Goal: Task Accomplishment & Management: Use online tool/utility

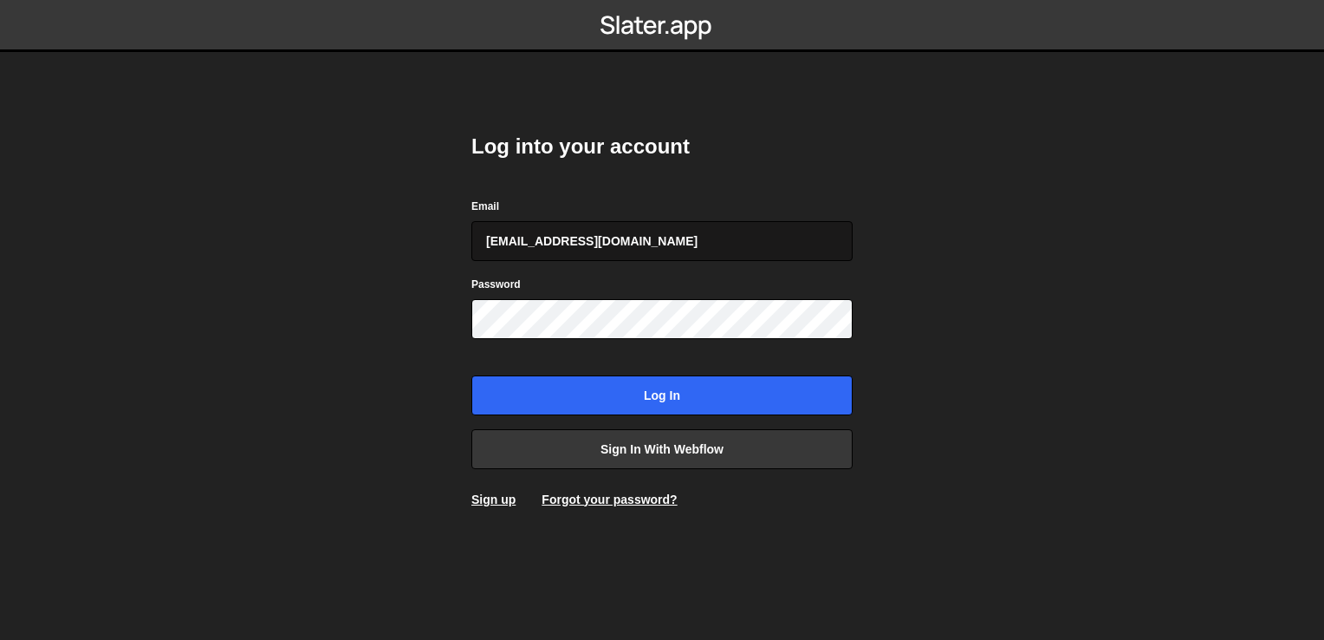
type input "[EMAIL_ADDRESS][DOMAIN_NAME]"
click at [471, 375] on input "Log in" at bounding box center [661, 395] width 381 height 40
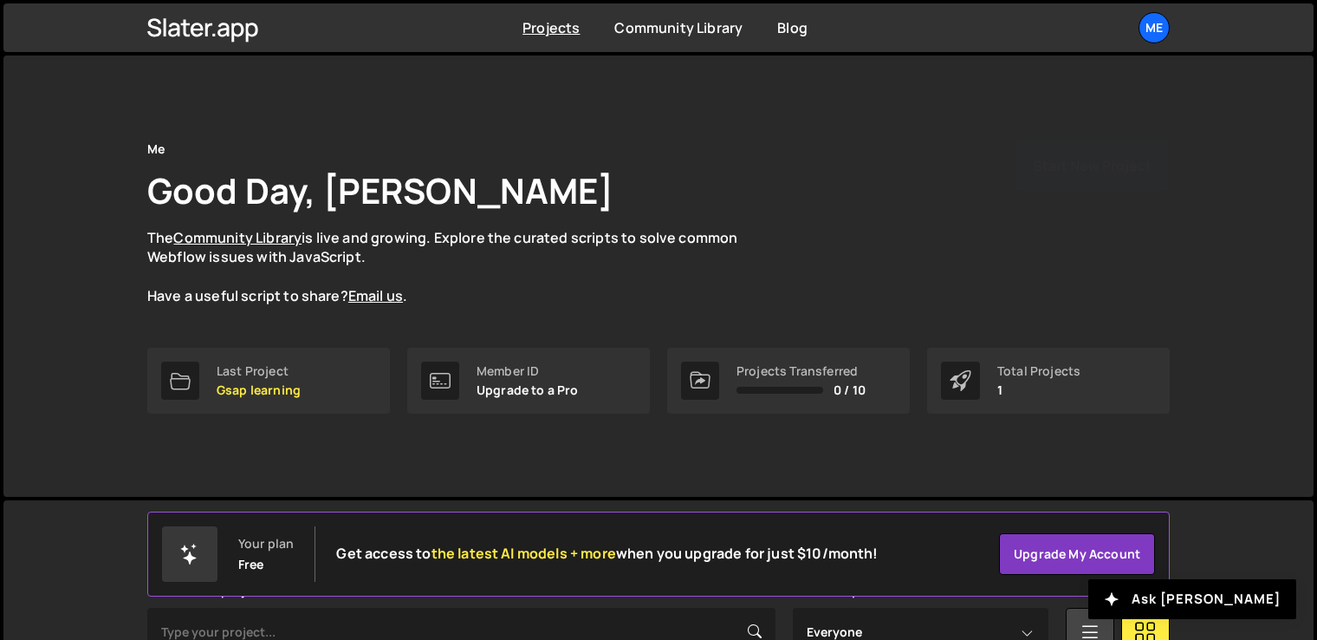
scroll to position [251, 0]
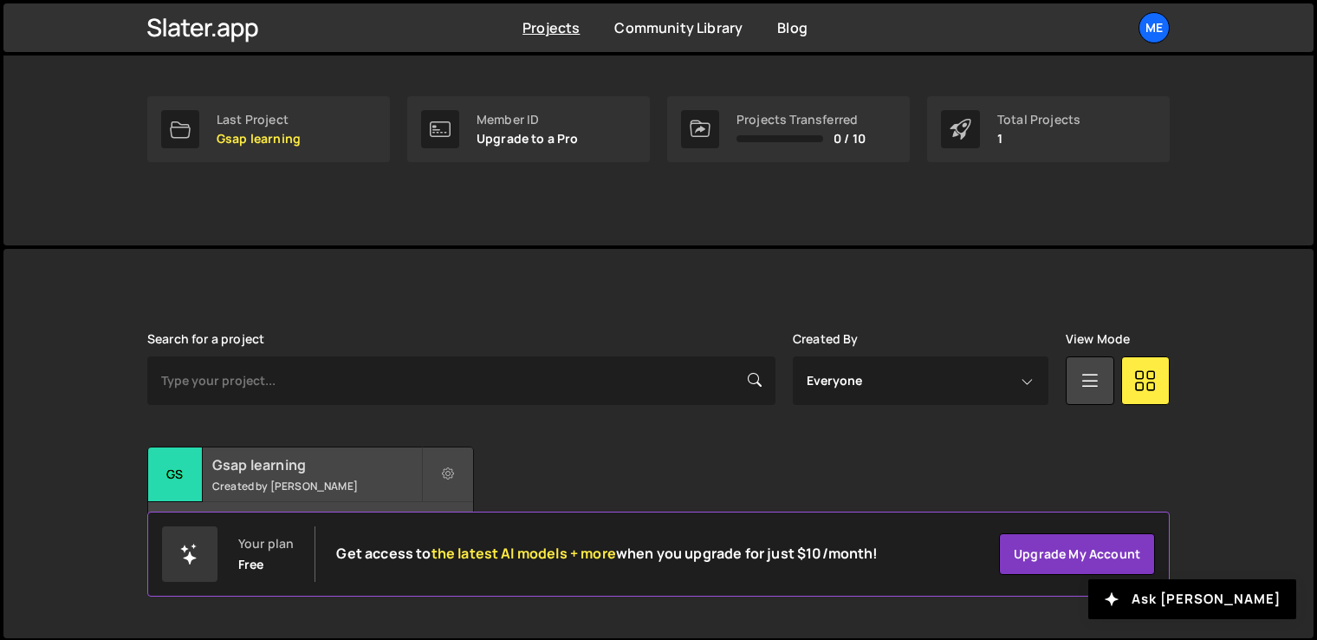
click at [360, 478] on small "Created by [PERSON_NAME]" at bounding box center [316, 485] width 209 height 15
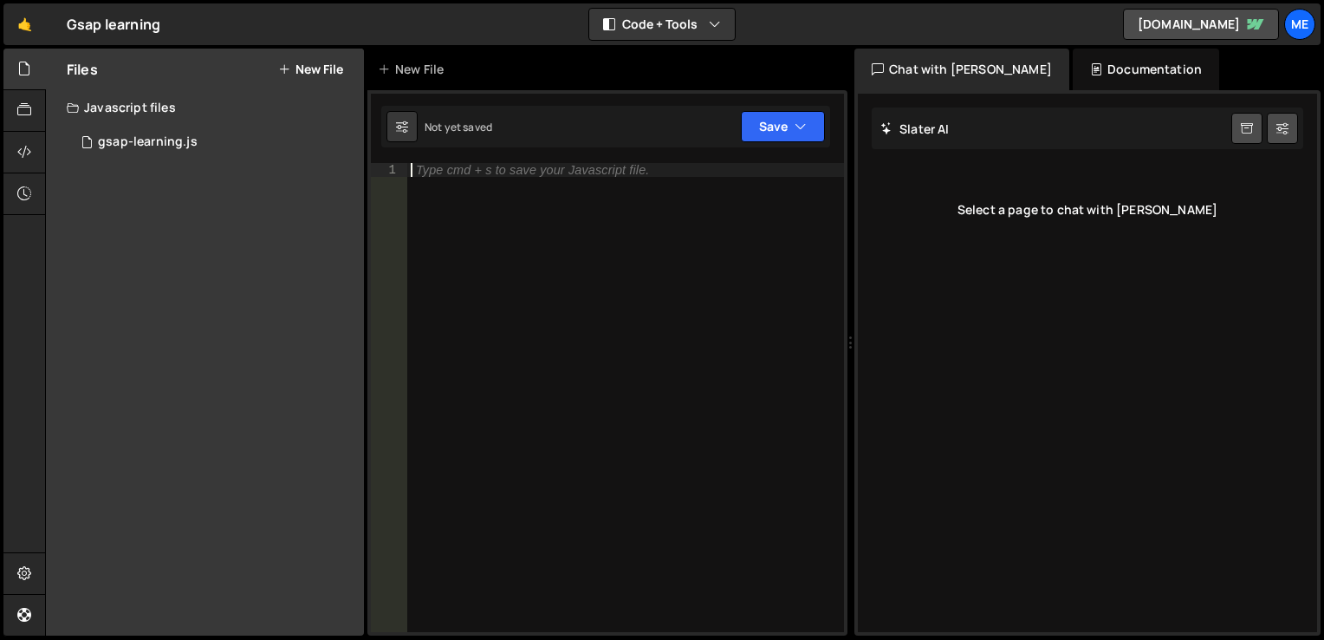
click at [606, 332] on div "Type cmd + s to save your Javascript file." at bounding box center [625, 411] width 437 height 497
click at [211, 137] on div "1 gsap-learning.js 0" at bounding box center [215, 142] width 297 height 35
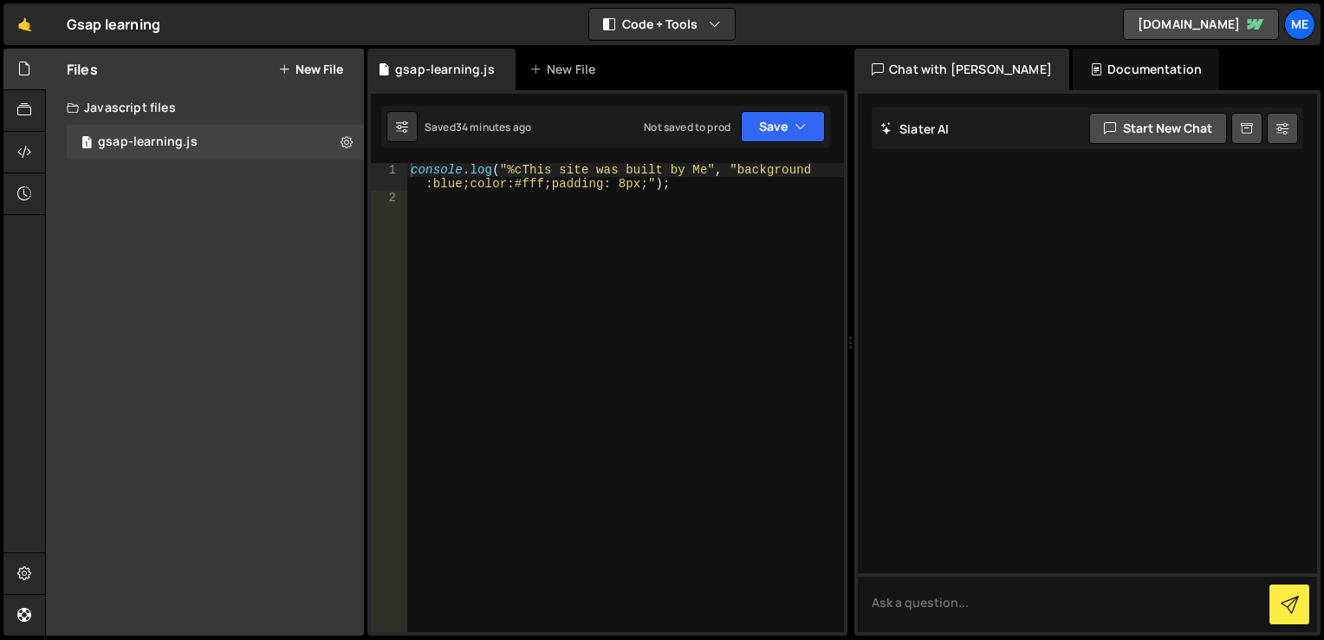
click at [461, 196] on div "console . log ( "%cThis site was built by Me" , "background :blue;color:#fff;pa…" at bounding box center [625, 418] width 437 height 510
click at [435, 222] on div "console . log ( "%cThis site was built by Me" , "background :blue;color:#fff;pa…" at bounding box center [625, 418] width 437 height 510
click at [433, 213] on div "console . log ( "%cThis site was built by Me" , "background :blue;color:#fff;pa…" at bounding box center [625, 418] width 437 height 510
click at [478, 205] on div "console . log ( "%cThis site was built by Me" , "background :blue;color:#fff;pa…" at bounding box center [625, 418] width 437 height 510
click at [478, 210] on div "console . log ( "%cThis site was built by Me" , "background :blue;color:#fff;pa…" at bounding box center [625, 418] width 437 height 510
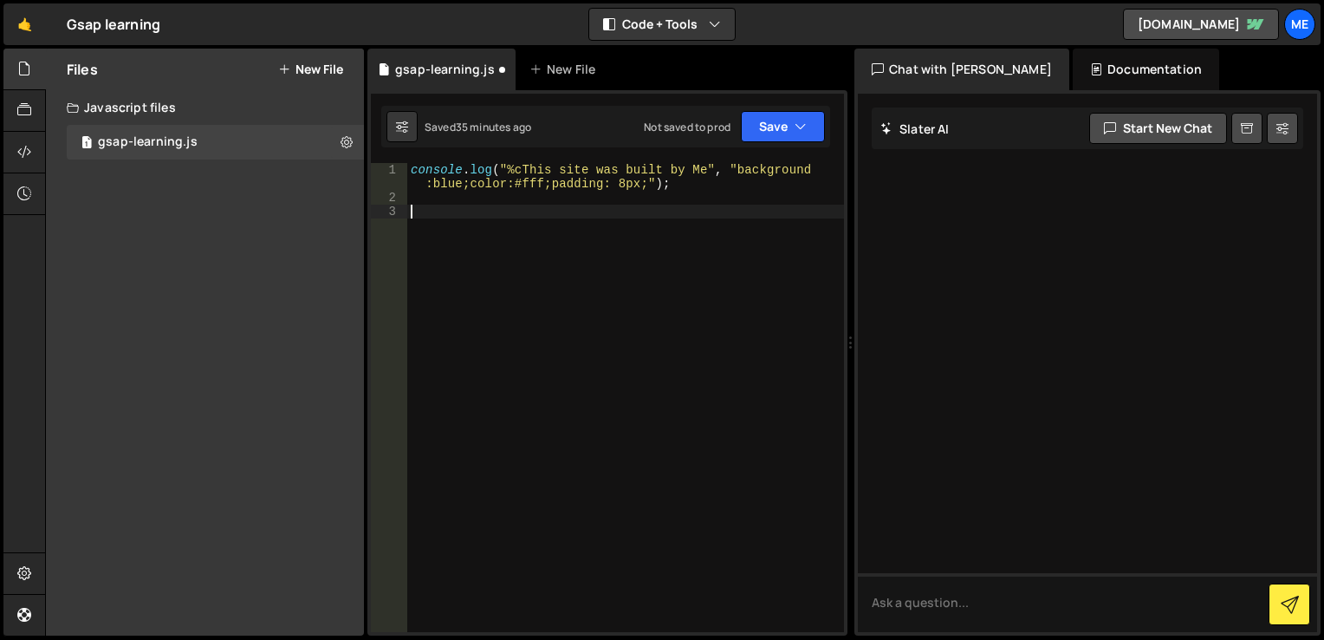
click at [478, 210] on div "console . log ( "%cThis site was built by Me" , "background :blue;color:#fff;pa…" at bounding box center [625, 418] width 437 height 510
type textarea "var tl = gsap.timeline();"
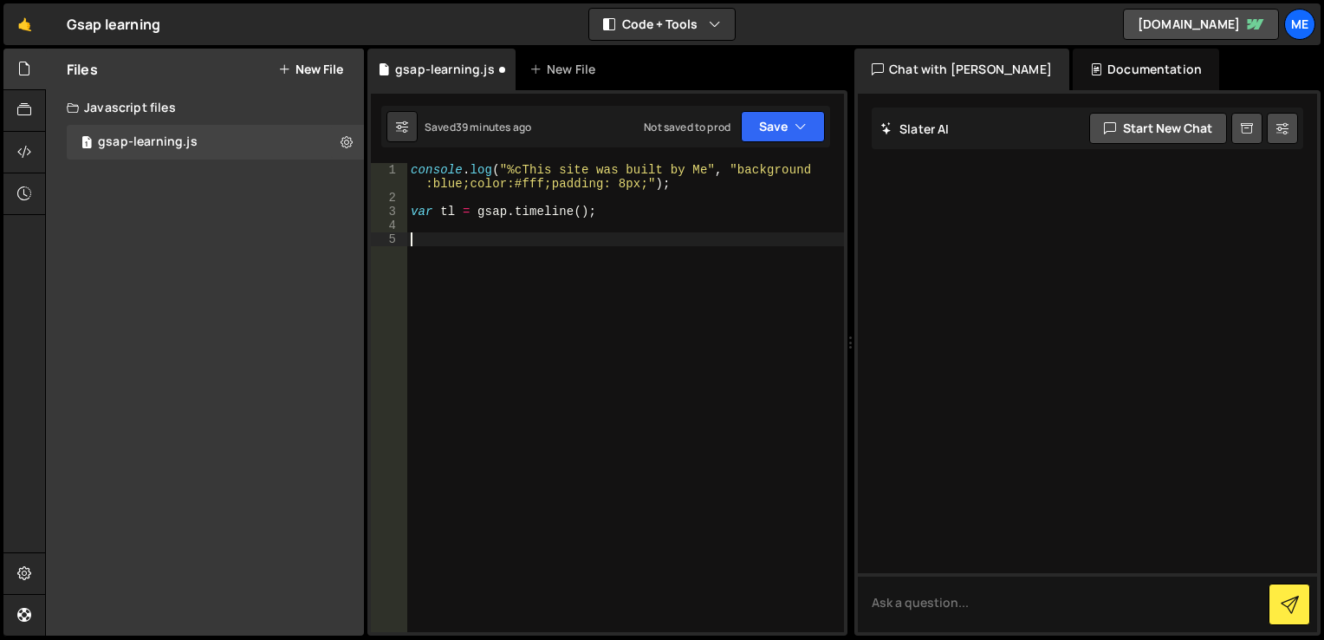
paste textarea "tl.to(".box1", { duration: 2, x: 100 })"
click at [497, 241] on div "console . log ( "%cThis site was built by Me" , "background :blue;color:#fff;pa…" at bounding box center [625, 418] width 437 height 510
type textarea "tl.to(".loading-letter", { duration: 2, x: 100 });"
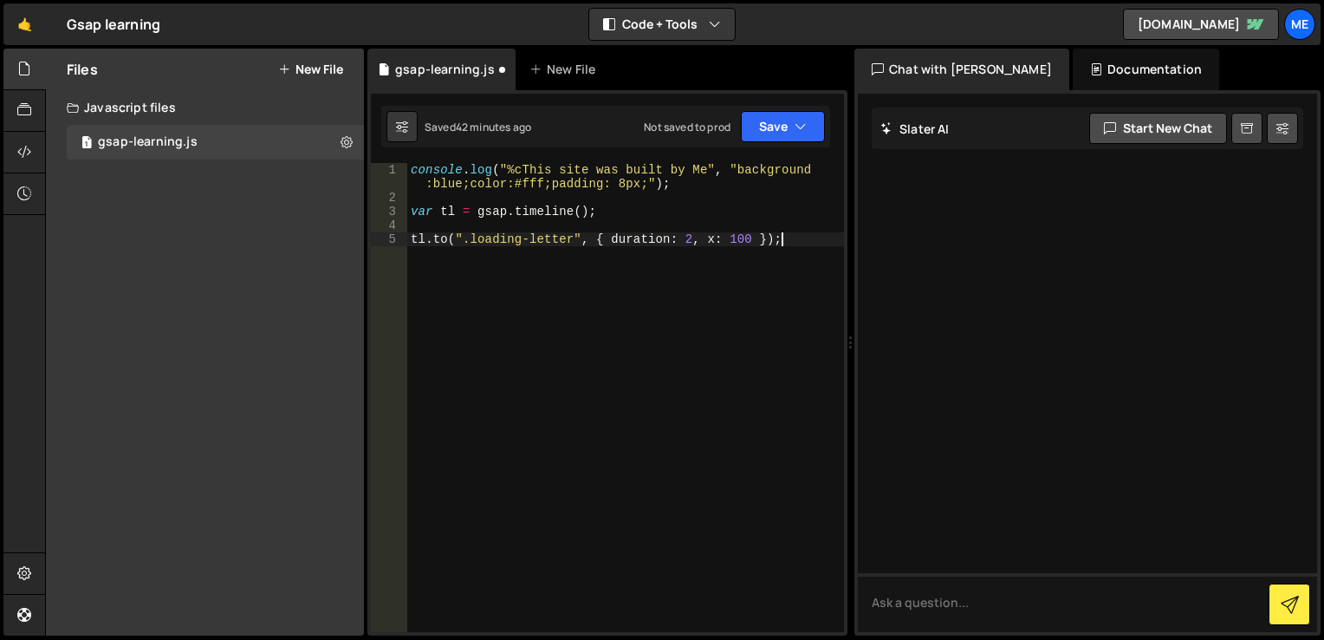
click at [815, 232] on div "console . log ( "%cThis site was built by Me" , "background :blue;color:#fff;pa…" at bounding box center [625, 418] width 437 height 510
click at [788, 115] on button "Save" at bounding box center [783, 126] width 84 height 31
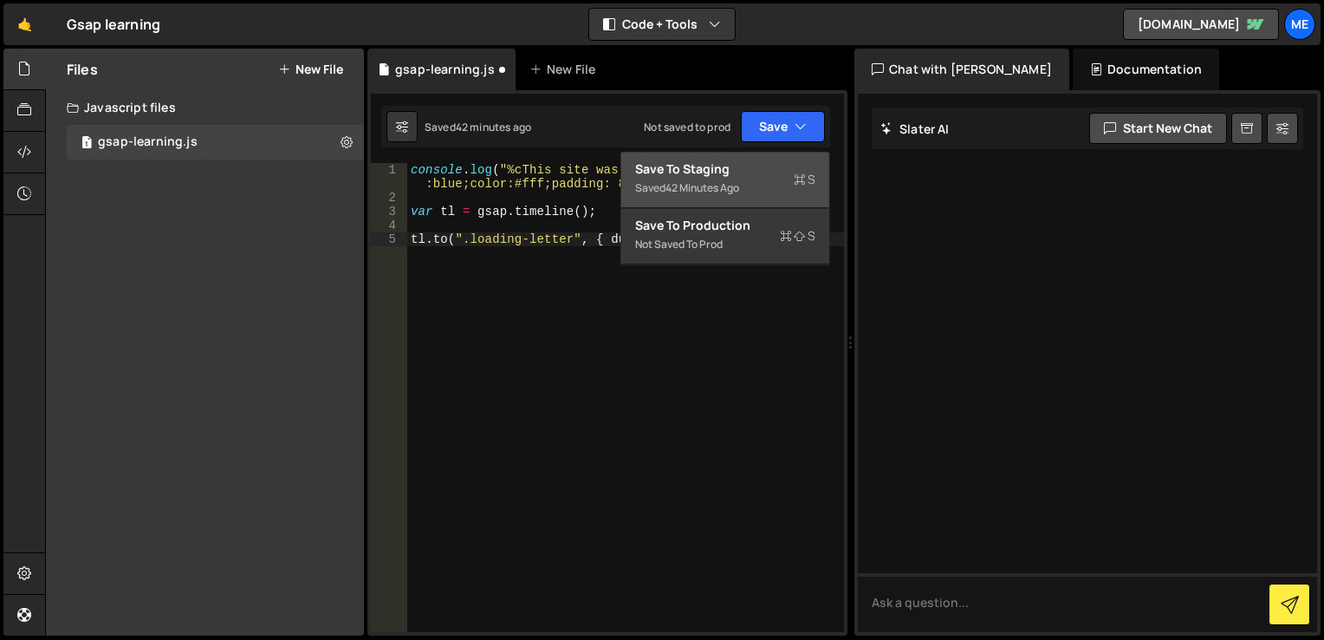
click at [783, 152] on button "Save to Staging S Saved 42 minutes ago" at bounding box center [725, 180] width 208 height 56
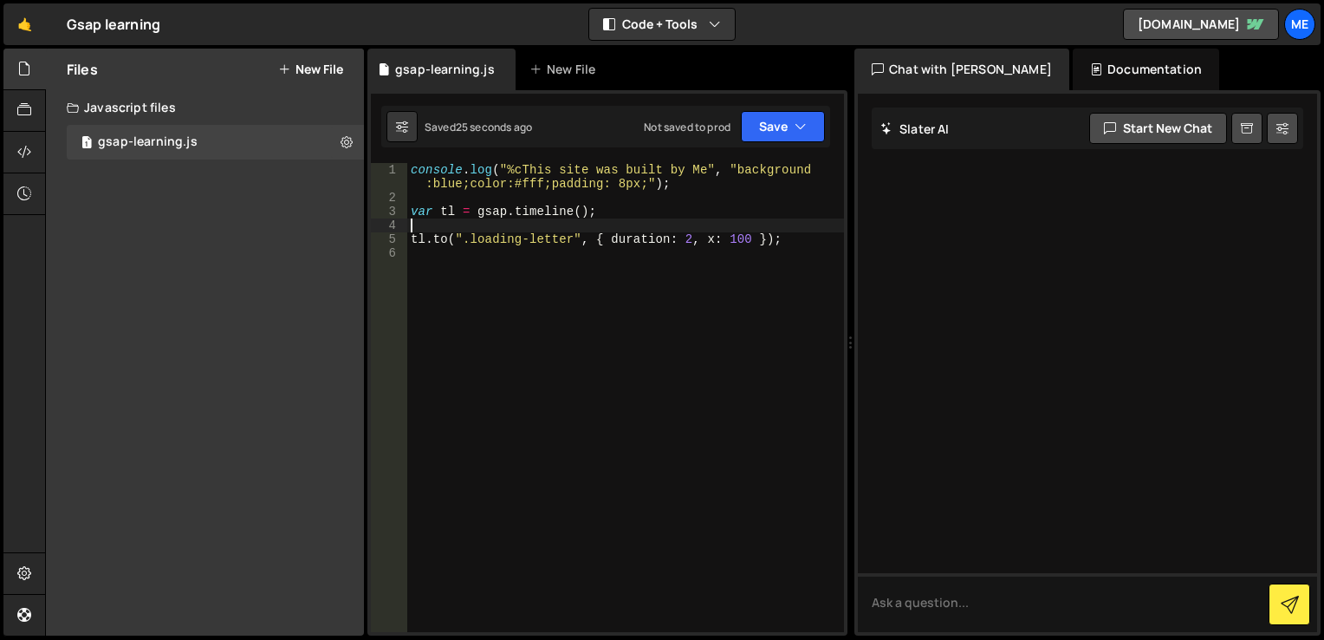
scroll to position [0, 0]
click at [513, 220] on div "console . log ( "%cThis site was built by Me" , "background :blue;color:#fff;pa…" at bounding box center [625, 418] width 437 height 510
click at [641, 203] on div "console . log ( "%cThis site was built by Me" , "background :blue;color:#fff;pa…" at bounding box center [625, 418] width 437 height 510
click at [628, 245] on div "console . log ( "%cThis site was built by Me" , "background :blue;color:#fff;pa…" at bounding box center [625, 418] width 437 height 510
click at [551, 237] on div "console . log ( "%cThis site was built by Me" , "background :blue;color:#fff;pa…" at bounding box center [625, 418] width 437 height 510
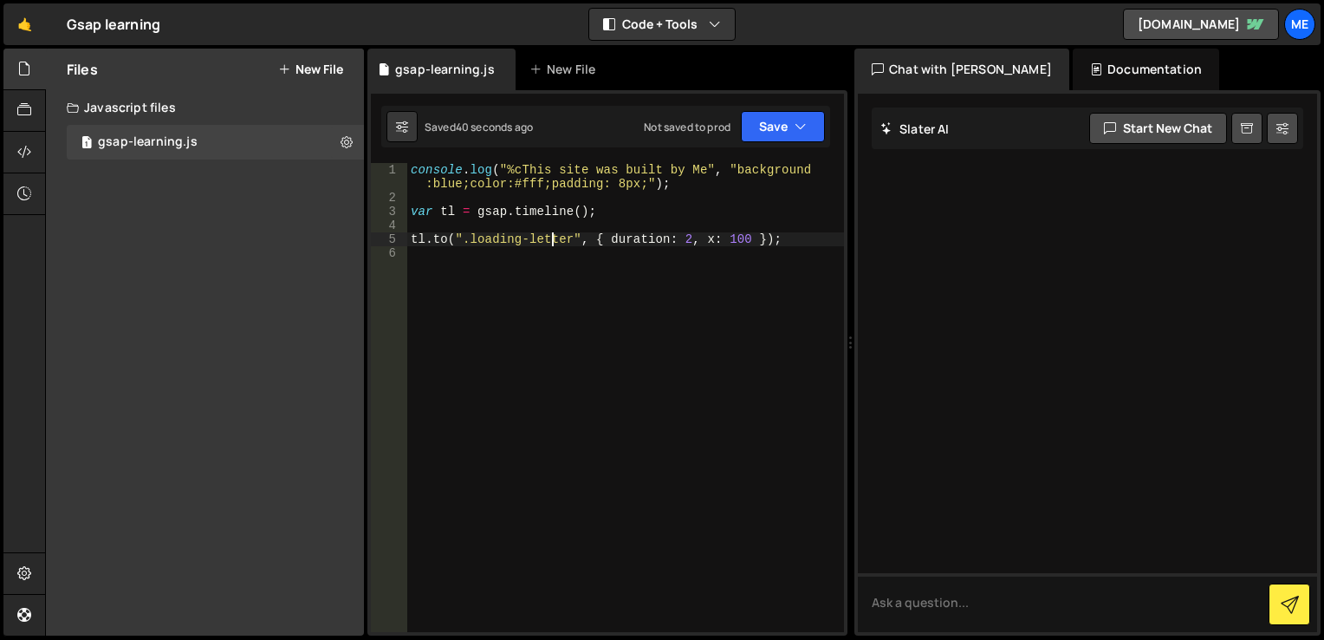
click at [522, 238] on div "console . log ( "%cThis site was built by Me" , "background :blue;color:#fff;pa…" at bounding box center [625, 418] width 437 height 510
drag, startPoint x: 575, startPoint y: 240, endPoint x: 467, endPoint y: 241, distance: 108.3
click at [467, 241] on div "console . log ( "%cThis site was built by Me" , "background :blue;color:#fff;pa…" at bounding box center [625, 418] width 437 height 510
click at [759, 123] on button "Save" at bounding box center [783, 126] width 84 height 31
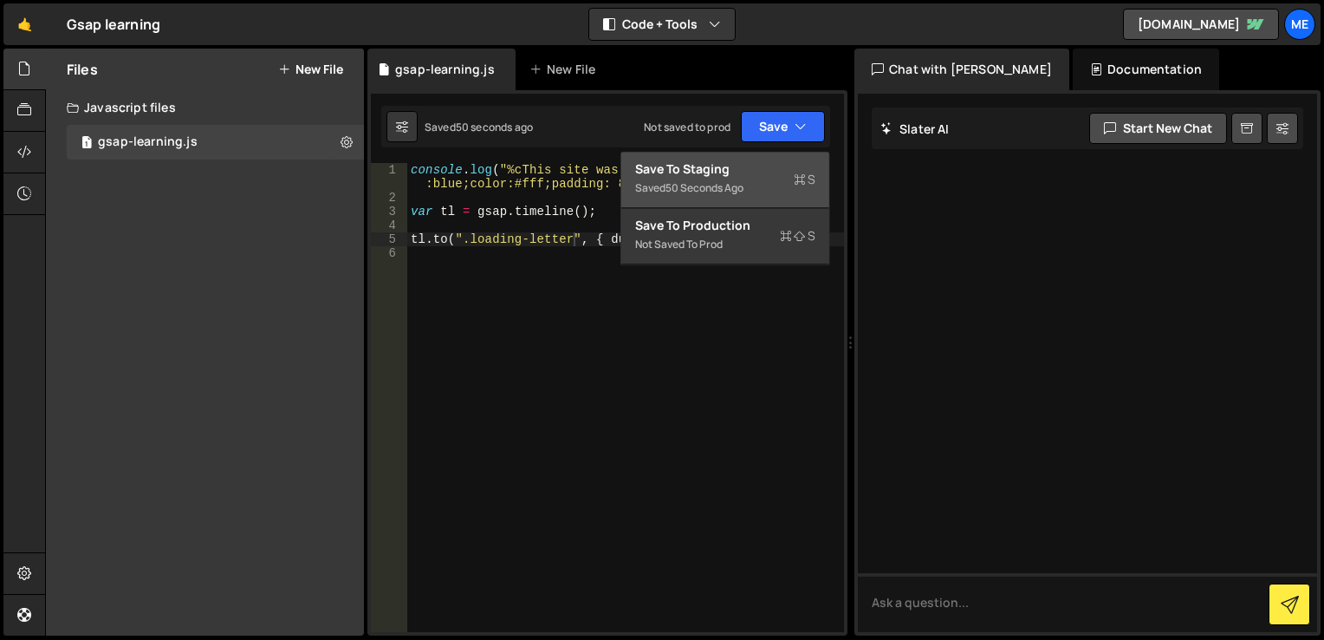
click at [763, 172] on div "Save to Staging S" at bounding box center [725, 168] width 180 height 17
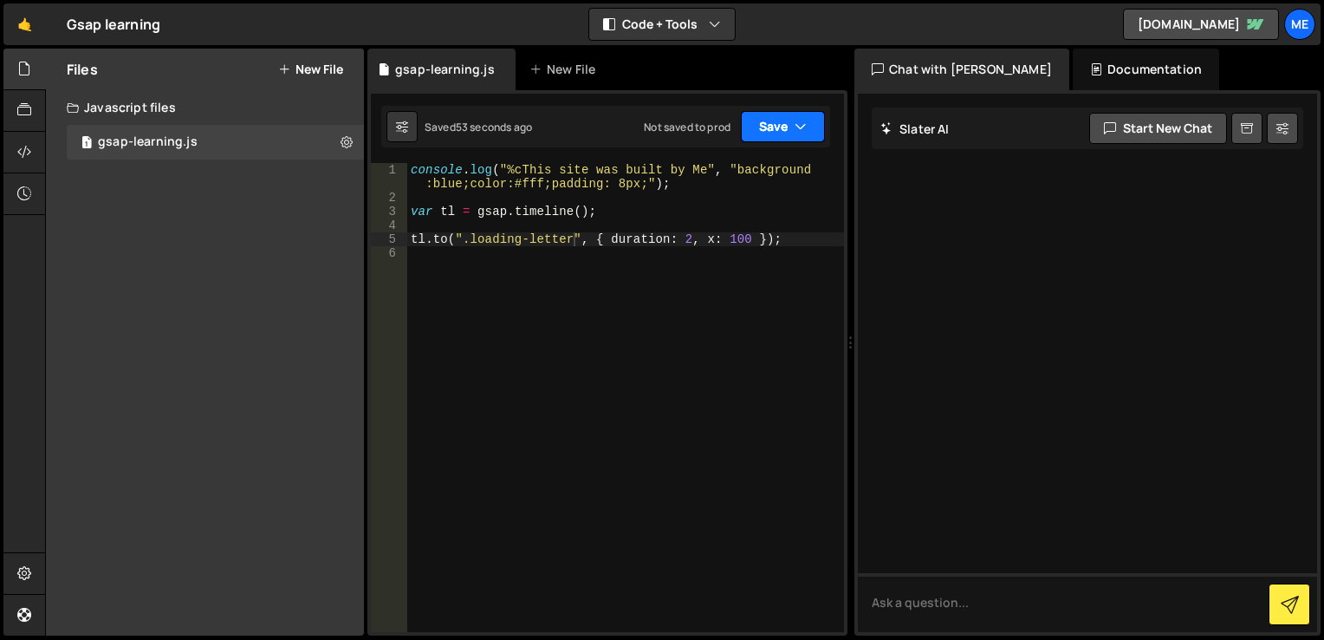
click at [777, 133] on button "Save" at bounding box center [783, 126] width 84 height 31
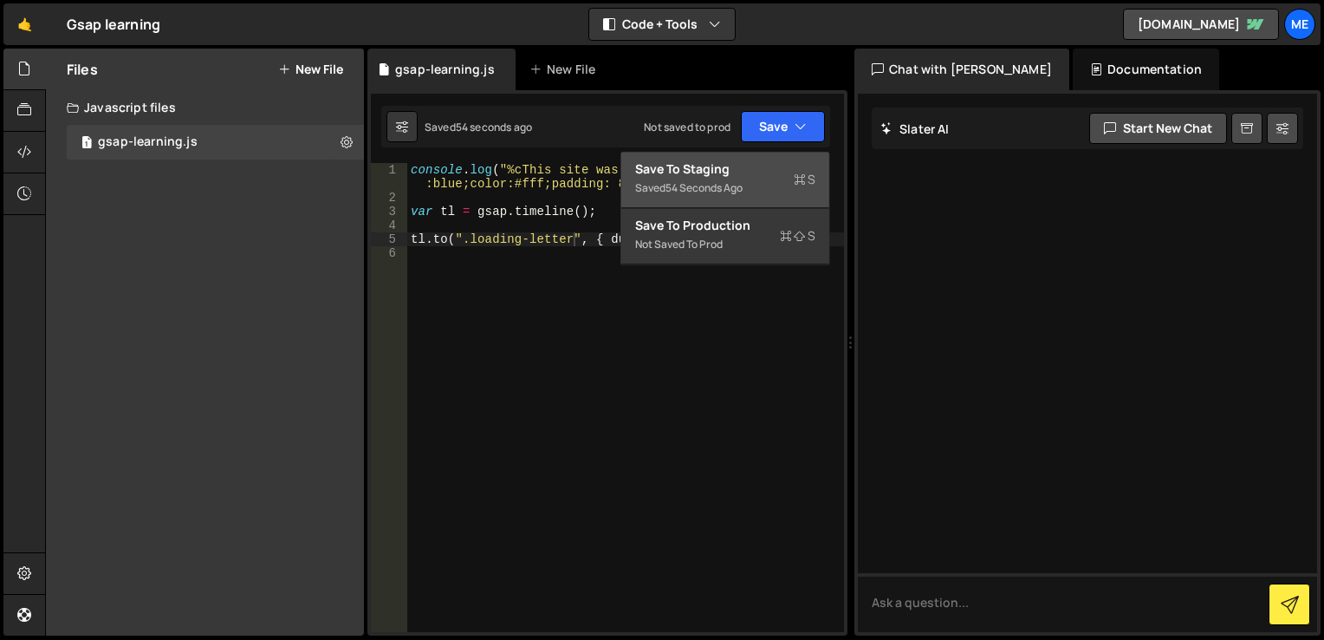
click at [757, 174] on div "Save to Staging S" at bounding box center [725, 168] width 180 height 17
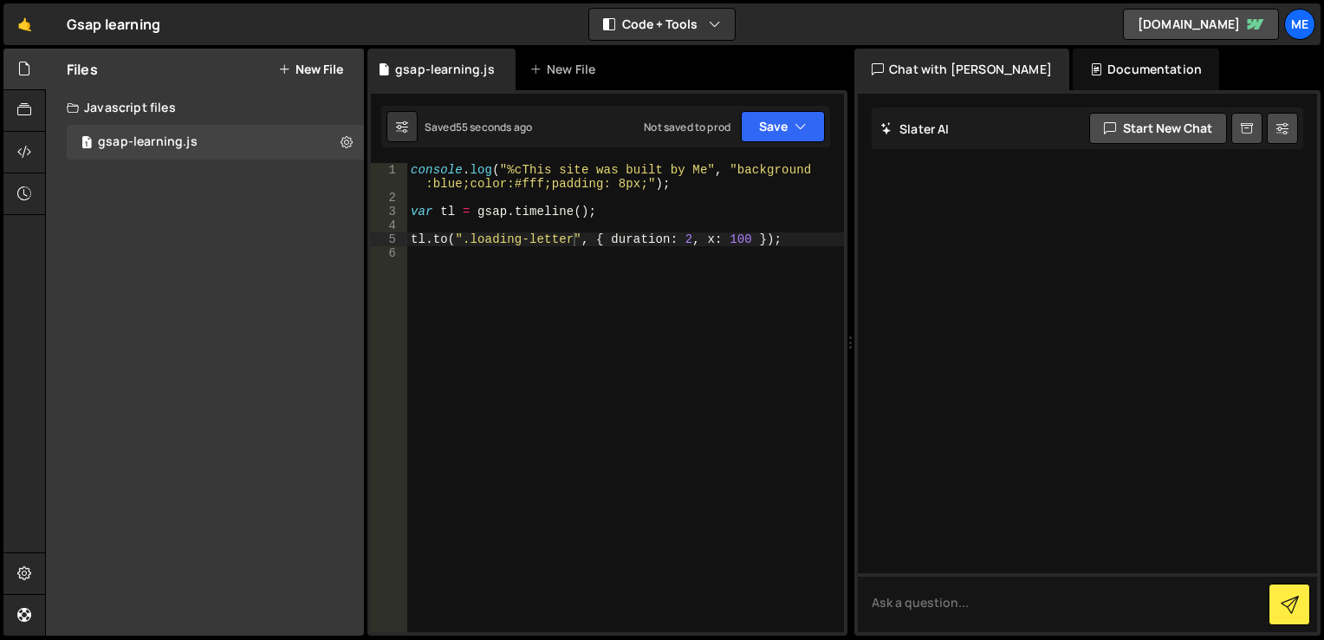
click at [762, 144] on div "Saved 55 seconds ago Not saved to prod Upgrade to Edit Save Save to Staging S S…" at bounding box center [605, 127] width 449 height 42
click at [773, 127] on button "Save" at bounding box center [783, 126] width 84 height 31
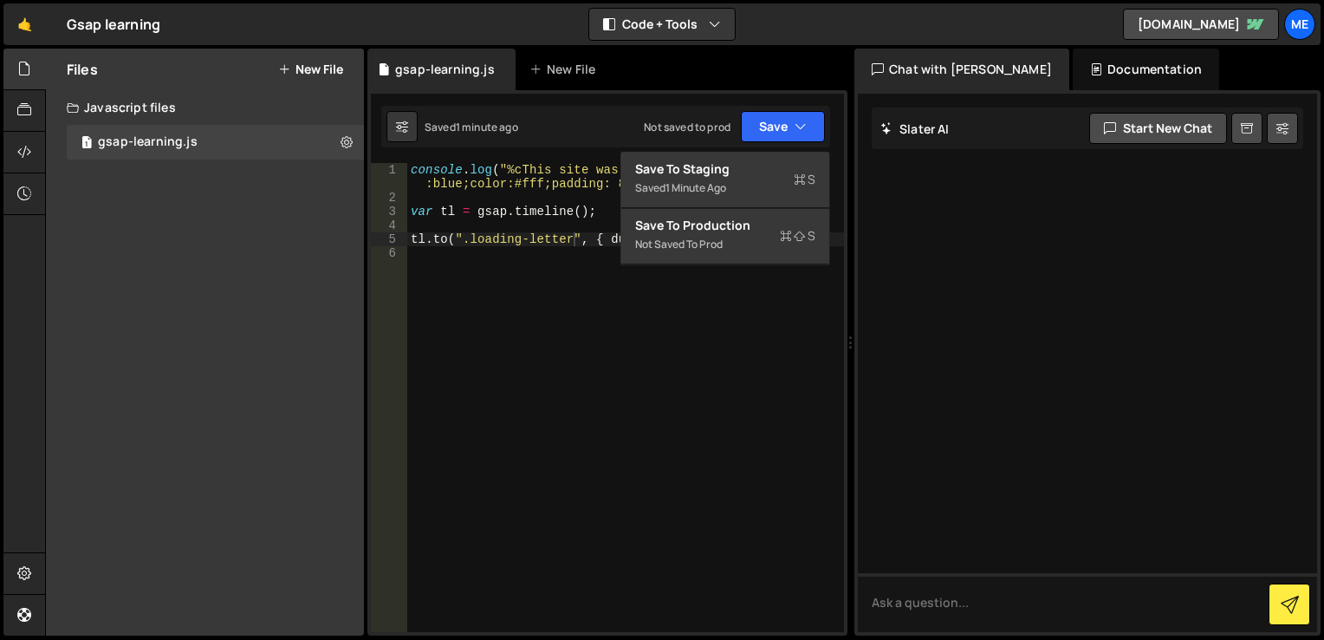
click at [617, 100] on div "1 Type cmd + s to save your Javascript file. הההההההההההההההההההההההההההההההההה…" at bounding box center [607, 362] width 480 height 545
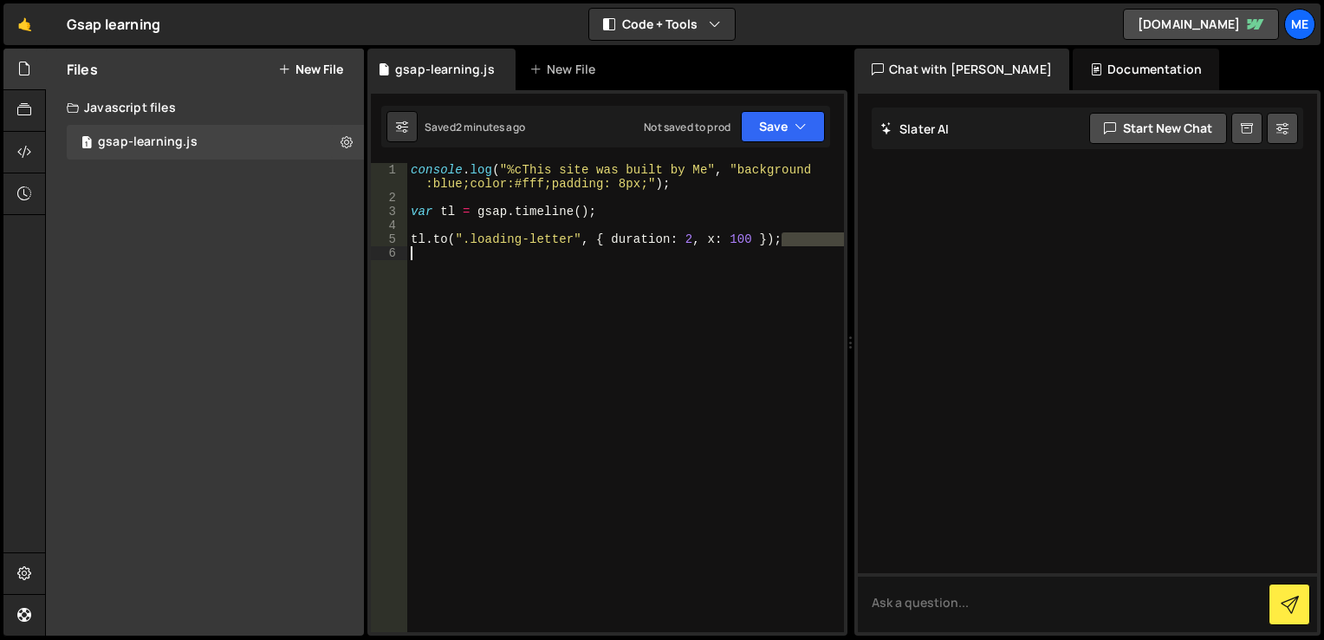
drag, startPoint x: 811, startPoint y: 244, endPoint x: 735, endPoint y: 270, distance: 80.6
click at [735, 270] on div "console . log ( "%cThis site was built by Me" , "background :blue;color:#fff;pa…" at bounding box center [625, 418] width 437 height 510
type textarea "tl.to(".loading-letter", { duration: 2, x: 100 });"
click at [835, 231] on div "Debug Explain Copy" at bounding box center [793, 245] width 92 height 28
click at [797, 231] on div "console . log ( "%cThis site was built by Me" , "background :blue;color:#fff;pa…" at bounding box center [625, 418] width 437 height 510
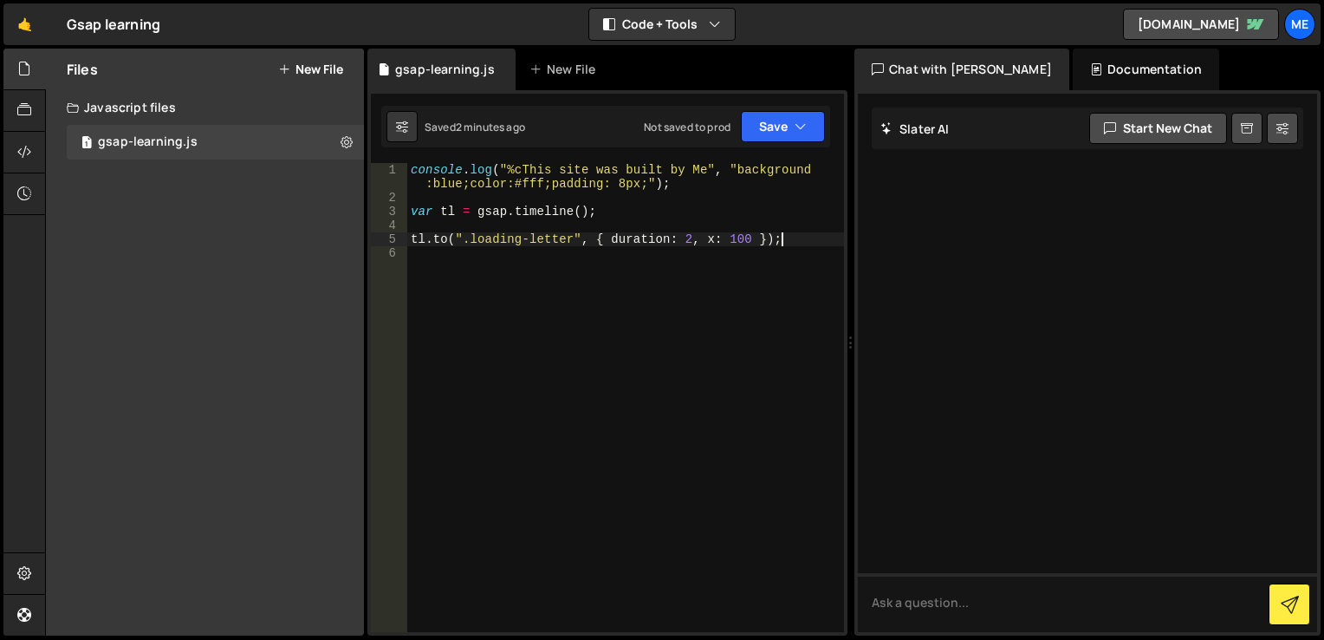
click at [797, 241] on div "console . log ( "%cThis site was built by Me" , "background :blue;color:#fff;pa…" at bounding box center [625, 418] width 437 height 510
drag, startPoint x: 797, startPoint y: 241, endPoint x: 430, endPoint y: 270, distance: 368.6
click at [440, 259] on div "console . log ( "%cThis site was built by Me" , "background :blue;color:#fff;pa…" at bounding box center [625, 418] width 437 height 510
type textarea "tl.to(".loading-letter", { duration: 2, x: 100 });"
click at [433, 250] on div "console . log ( "%cThis site was built by Me" , "background :blue;color:#fff;pa…" at bounding box center [625, 397] width 437 height 469
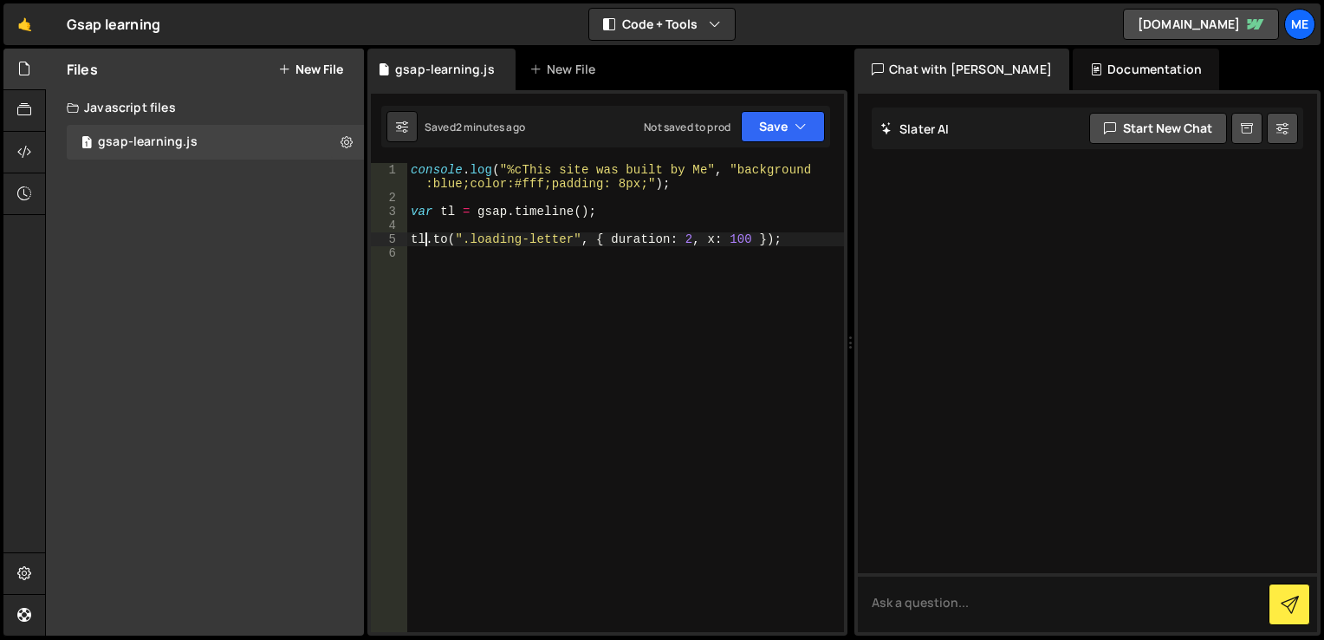
click at [423, 237] on div "console . log ( "%cThis site was built by Me" , "background :blue;color:#fff;pa…" at bounding box center [625, 418] width 437 height 510
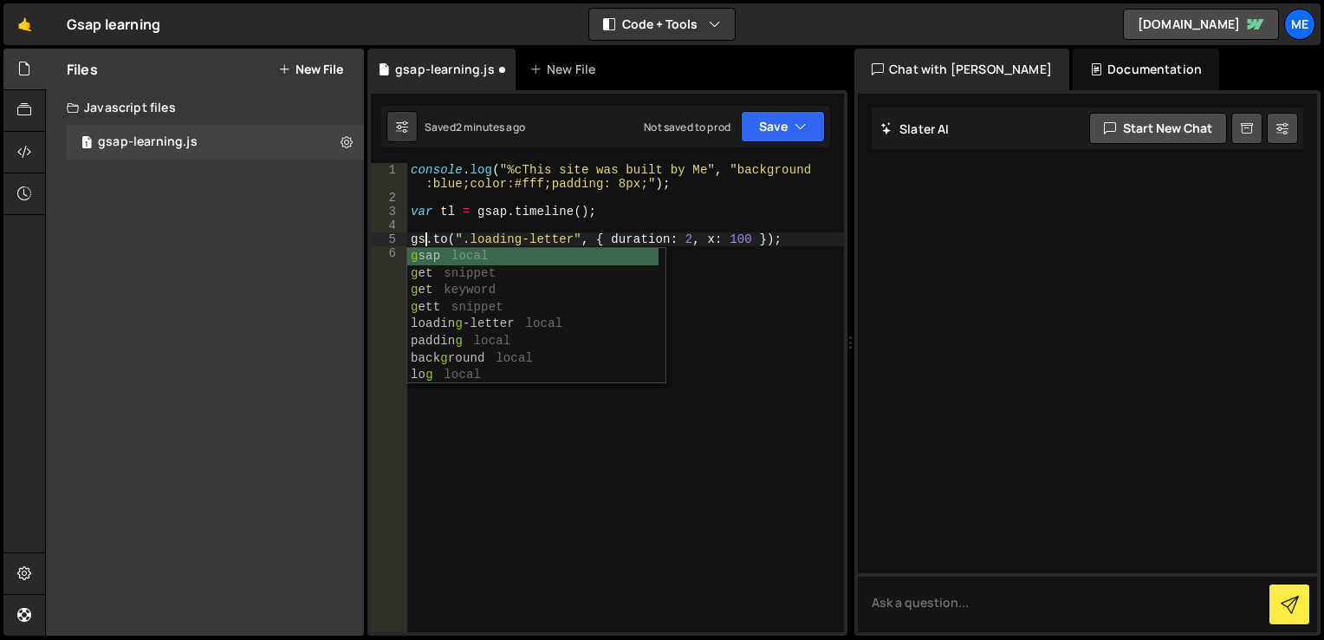
scroll to position [0, 1]
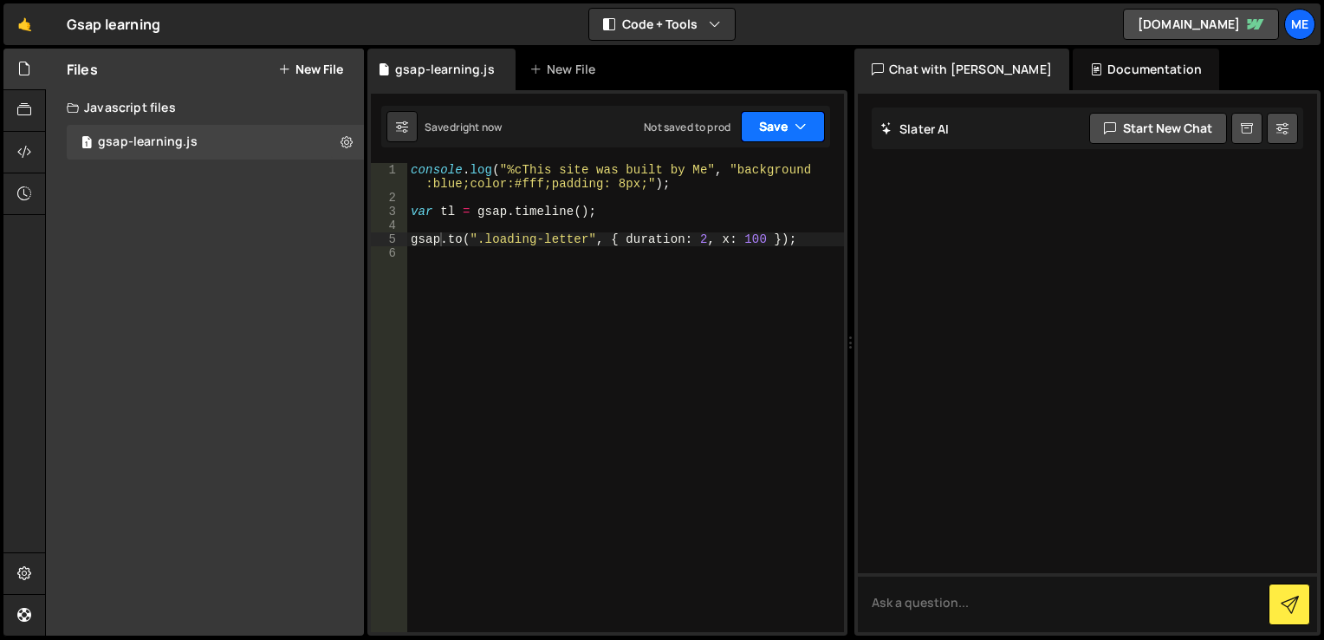
click at [775, 140] on button "Save" at bounding box center [783, 126] width 84 height 31
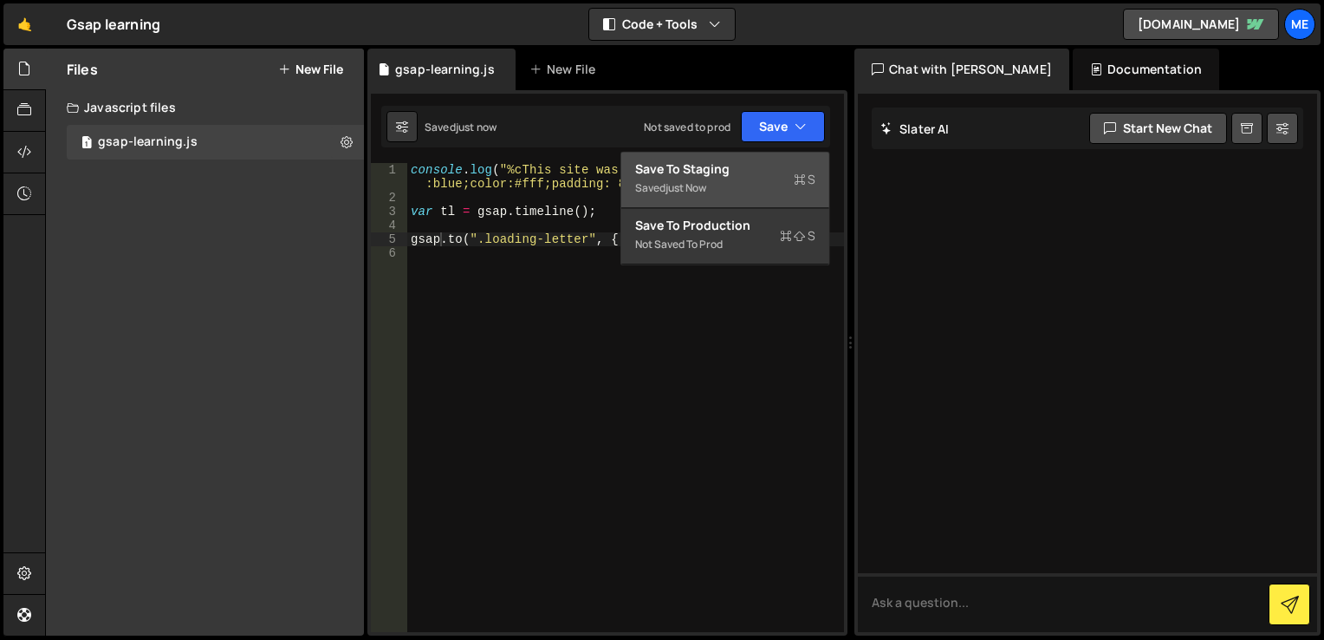
click at [749, 160] on div "Save to Staging S" at bounding box center [725, 168] width 180 height 17
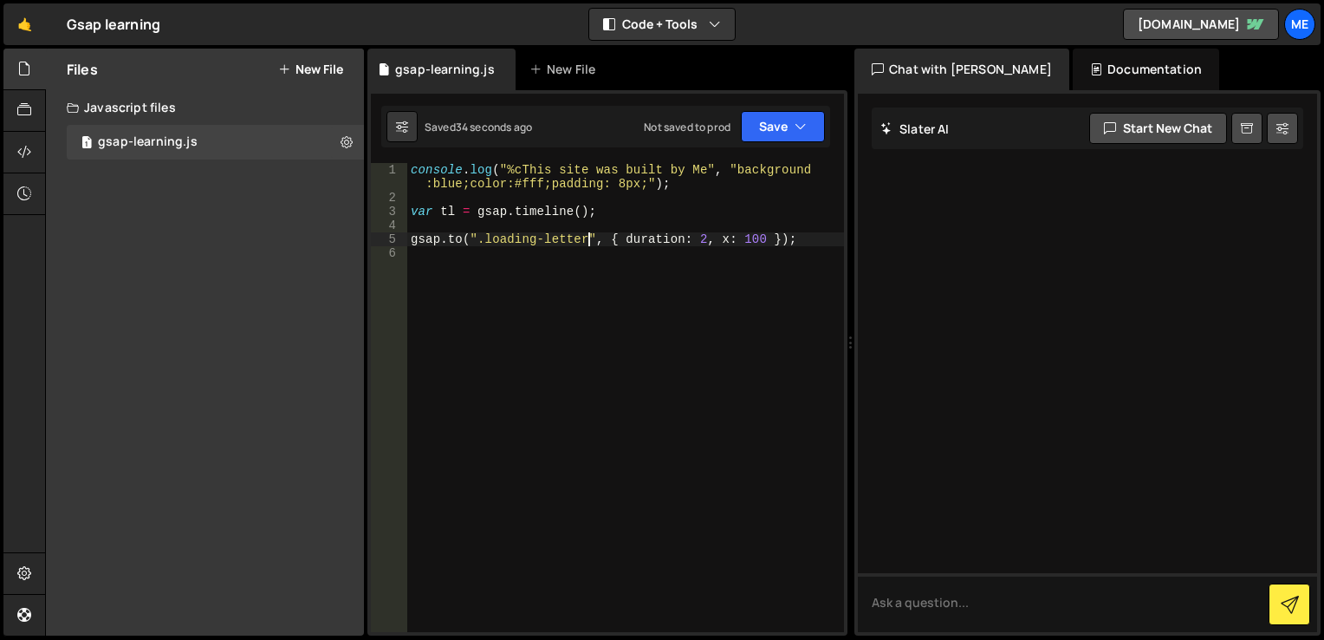
click at [586, 237] on div "console . log ( "%cThis site was built by Me" , "background :blue;color:#fff;pa…" at bounding box center [625, 418] width 437 height 510
click at [634, 238] on div "console . log ( "%cThis site was built by Me" , "background :blue;color:#fff;pa…" at bounding box center [625, 418] width 437 height 510
drag, startPoint x: 768, startPoint y: 238, endPoint x: 630, endPoint y: 240, distance: 137.8
click at [630, 240] on div "console . log ( "%cThis site was built by Me" , "background :blue;color:#fff;pa…" at bounding box center [625, 418] width 437 height 510
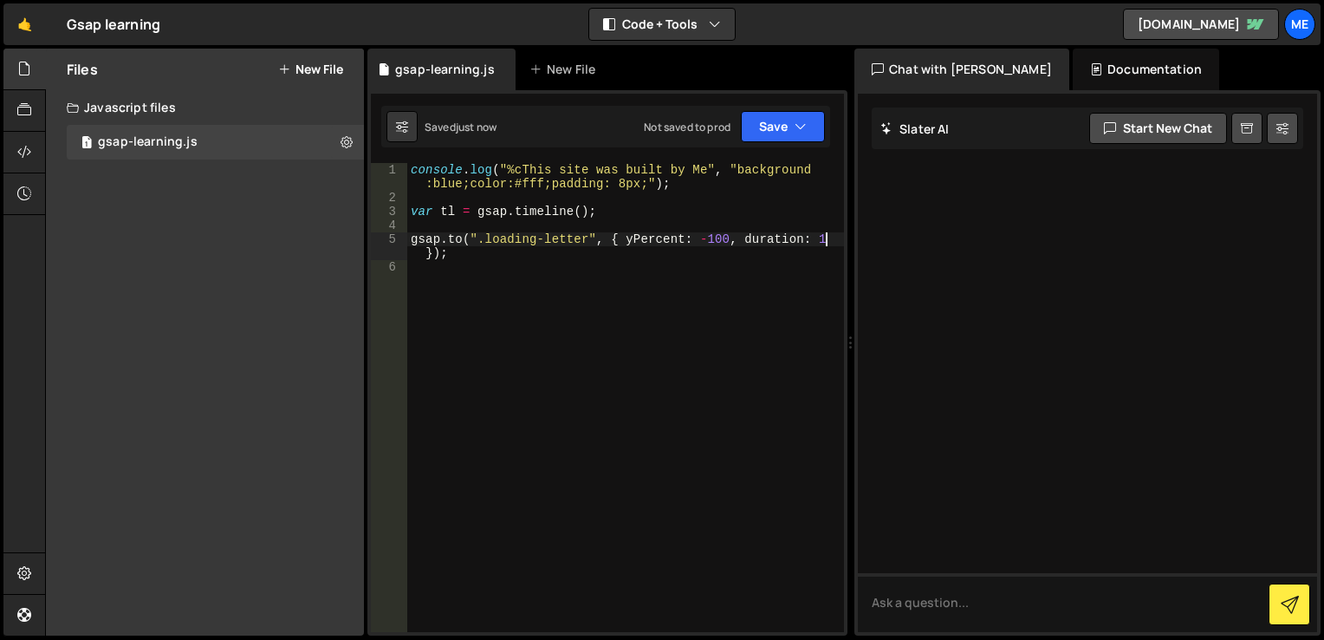
type textarea "gsap.to(".loading-letter", { yPercent: -100, duration: 1 });"
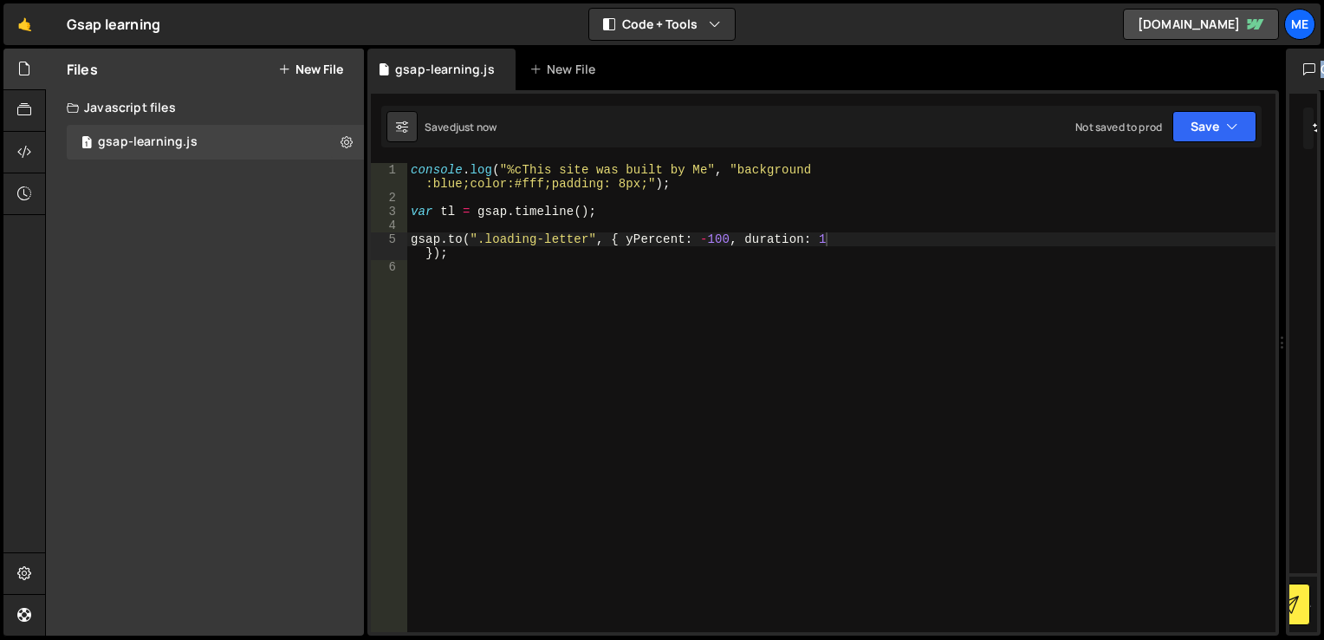
drag, startPoint x: 848, startPoint y: 341, endPoint x: 1272, endPoint y: 454, distance: 439.4
click at [1272, 454] on div "Files New File Javascript files 1 gsap-learning.js 0 CSS files Copy share link …" at bounding box center [684, 343] width 1279 height 588
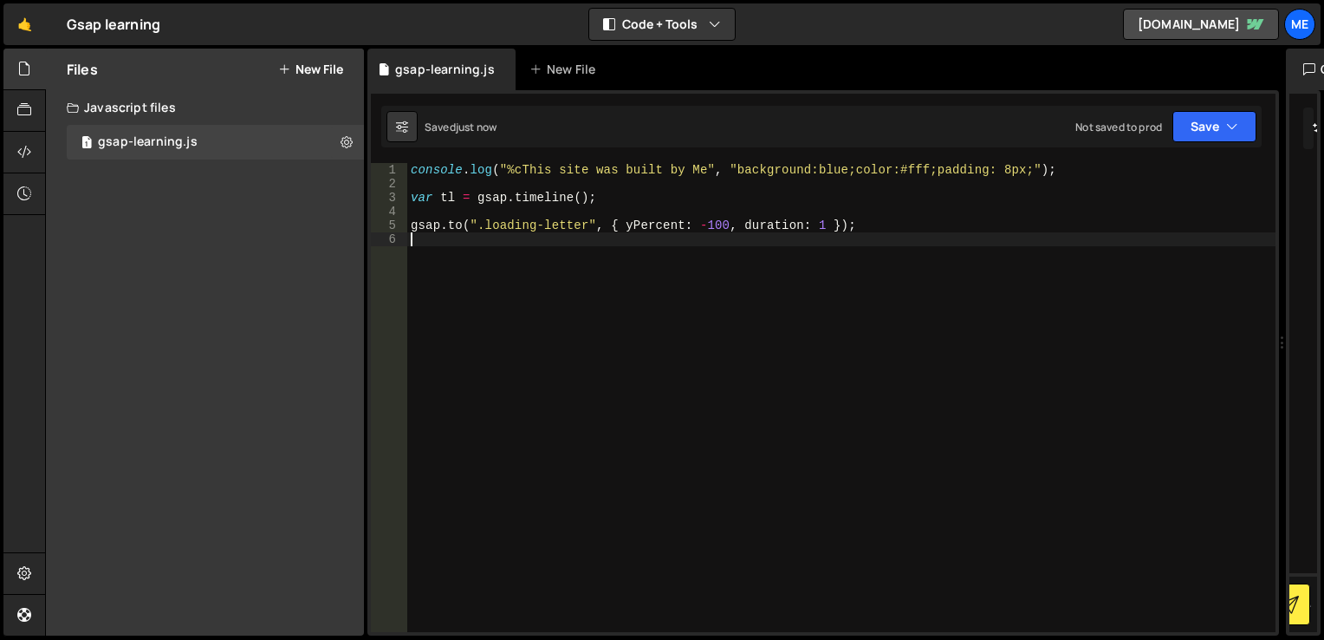
scroll to position [0, 0]
click at [632, 316] on div "console . log ( "%cThis site was built by Me" , "background:blue;color:#fff;pad…" at bounding box center [841, 411] width 868 height 497
click at [1175, 120] on button "Save" at bounding box center [1215, 126] width 84 height 31
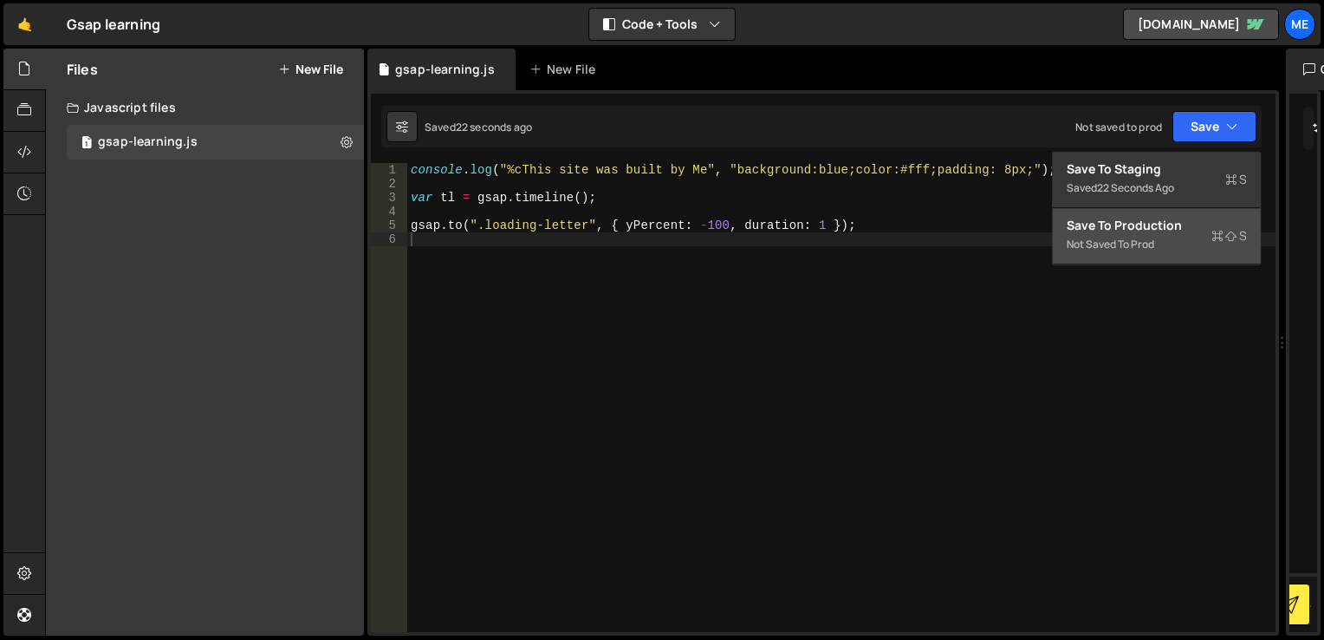
click at [1158, 227] on div "Save to Production S" at bounding box center [1157, 225] width 180 height 17
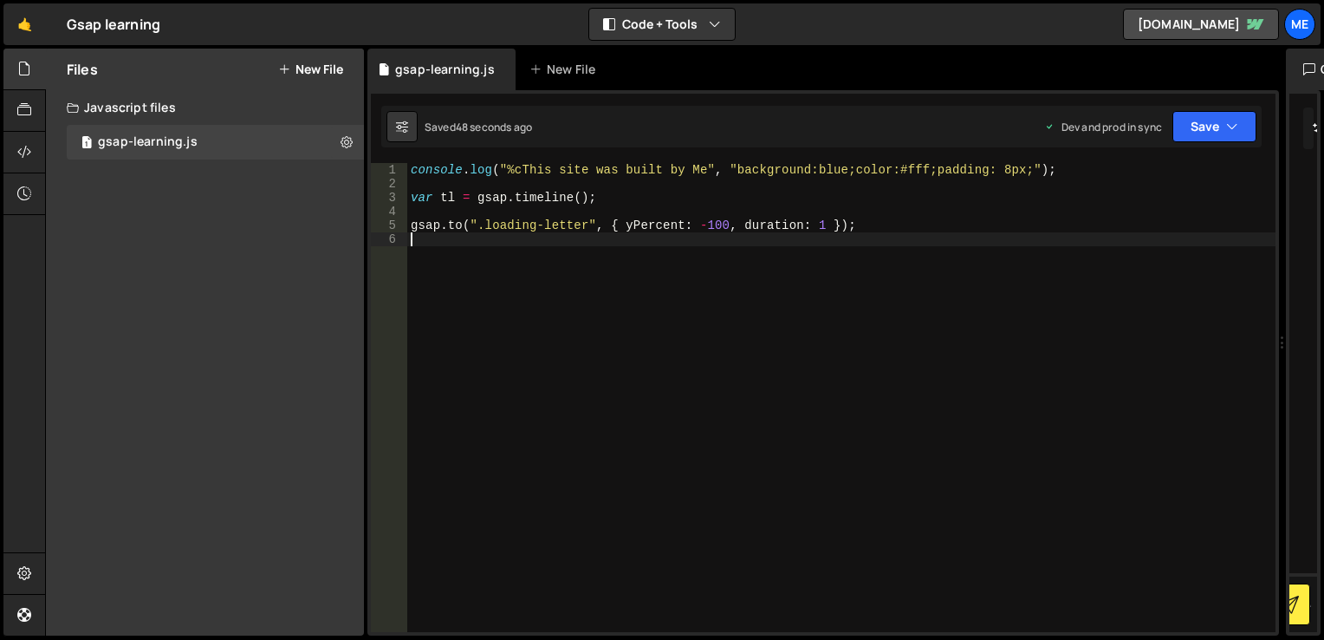
click at [522, 255] on div "console . log ( "%cThis site was built by Me" , "background:blue;color:#fff;pad…" at bounding box center [841, 411] width 868 height 497
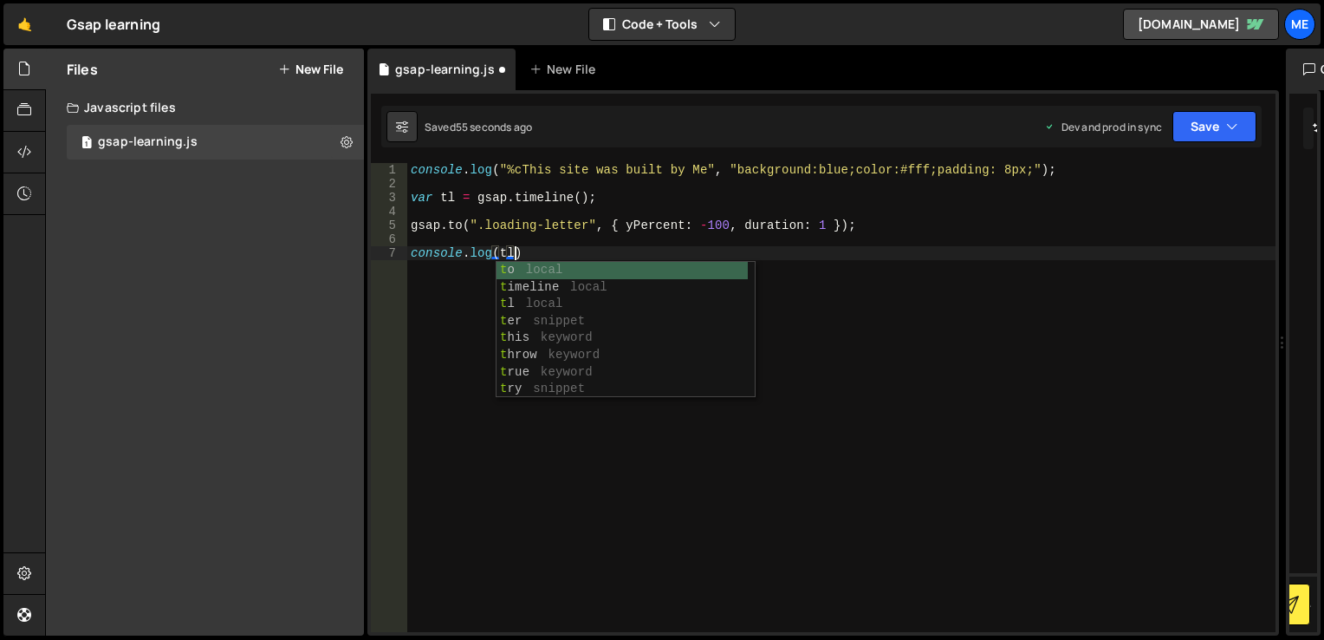
scroll to position [0, 6]
click at [550, 269] on div "tl local t ime l ine local Uin t 8C l ampedArray keyword In t erna l Error keyw…" at bounding box center [626, 313] width 258 height 102
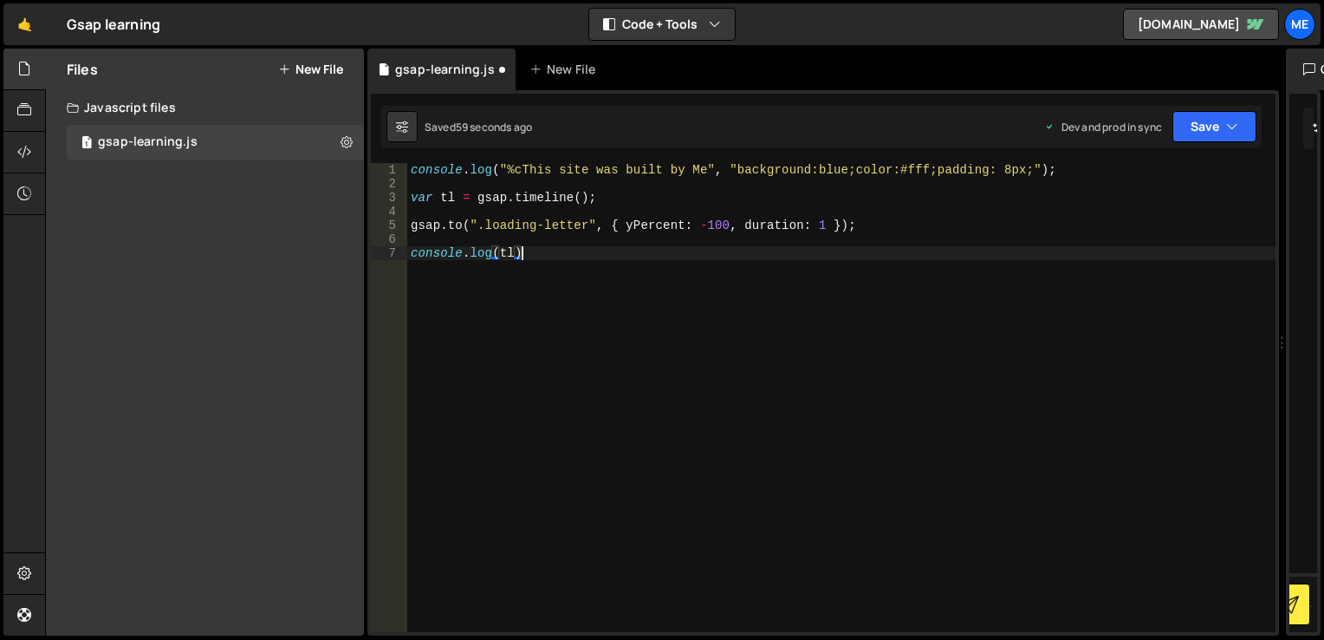
click at [551, 251] on div "console . log ( "%cThis site was built by Me" , "background:blue;color:#fff;pad…" at bounding box center [841, 411] width 868 height 497
type textarea "console.log(tl);"
click at [1219, 134] on button "Save" at bounding box center [1215, 126] width 84 height 31
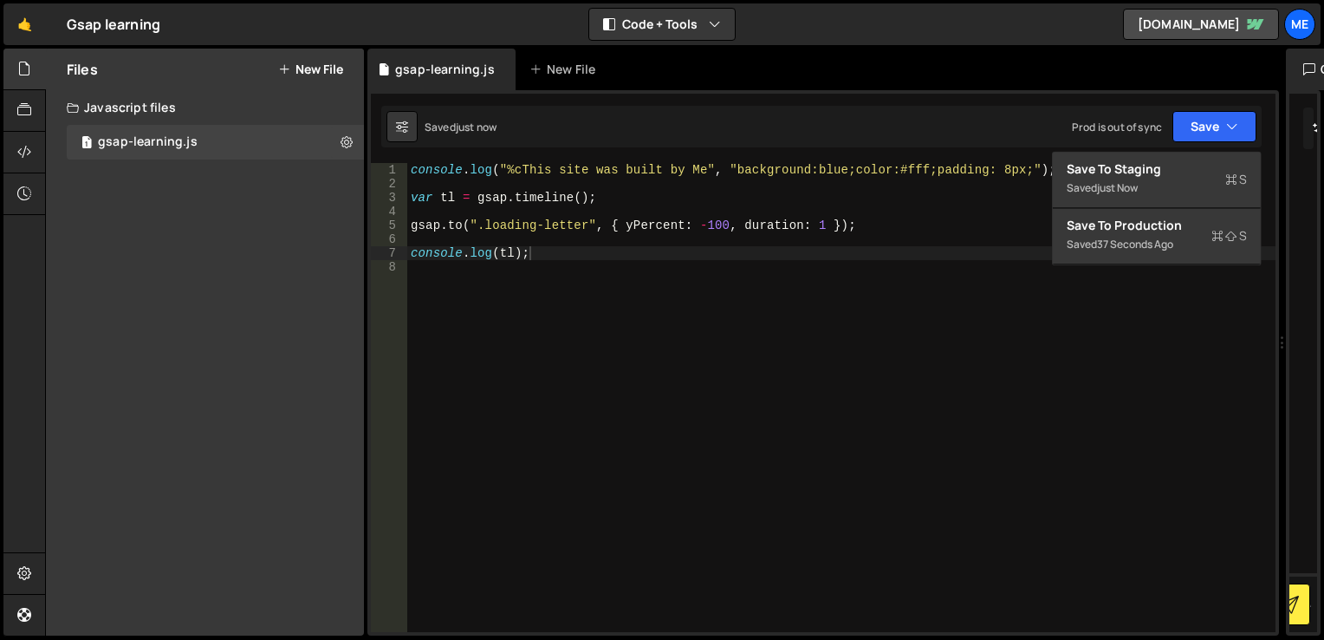
click at [963, 113] on div "Saved just now Prod is out of sync Upgrade to Edit Save Save to Staging S Saved…" at bounding box center [821, 127] width 881 height 42
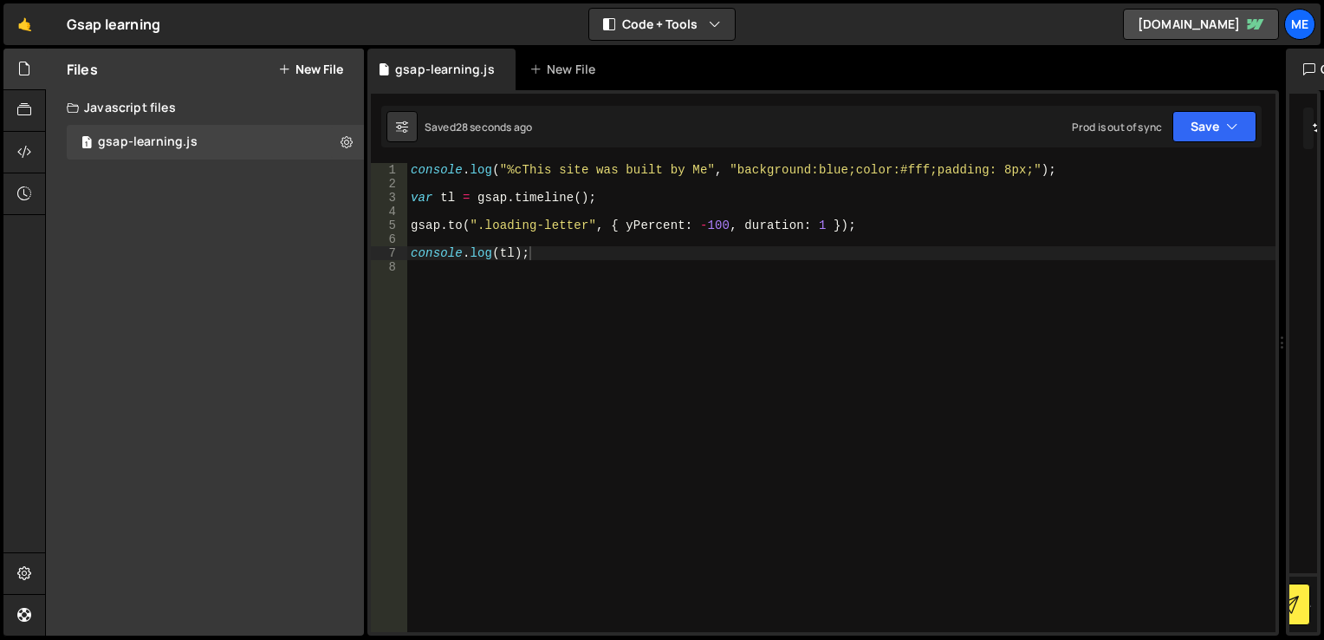
scroll to position [0, 0]
click at [554, 211] on div "console . log ( "%cThis site was built by Me" , "background:blue;color:#fff;pad…" at bounding box center [841, 411] width 868 height 497
click at [551, 224] on div "console . log ( "%cThis site was built by Me" , "background:blue;color:#fff;pad…" at bounding box center [841, 411] width 868 height 497
click at [602, 224] on div "console . log ( "%cThis site was built by Me" , "background:blue;color:#fff;pad…" at bounding box center [841, 411] width 868 height 497
click at [445, 223] on div "console . log ( "%cThis site was built by Me" , "background:blue;color:#fff;pad…" at bounding box center [841, 411] width 868 height 497
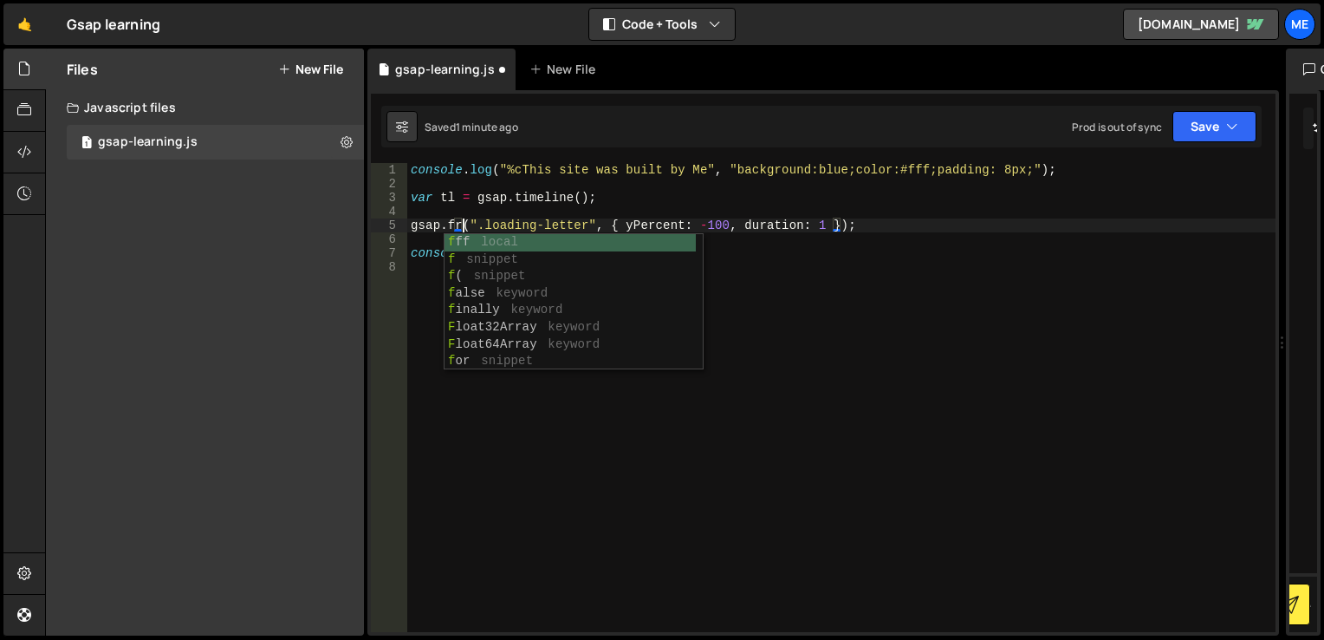
scroll to position [0, 3]
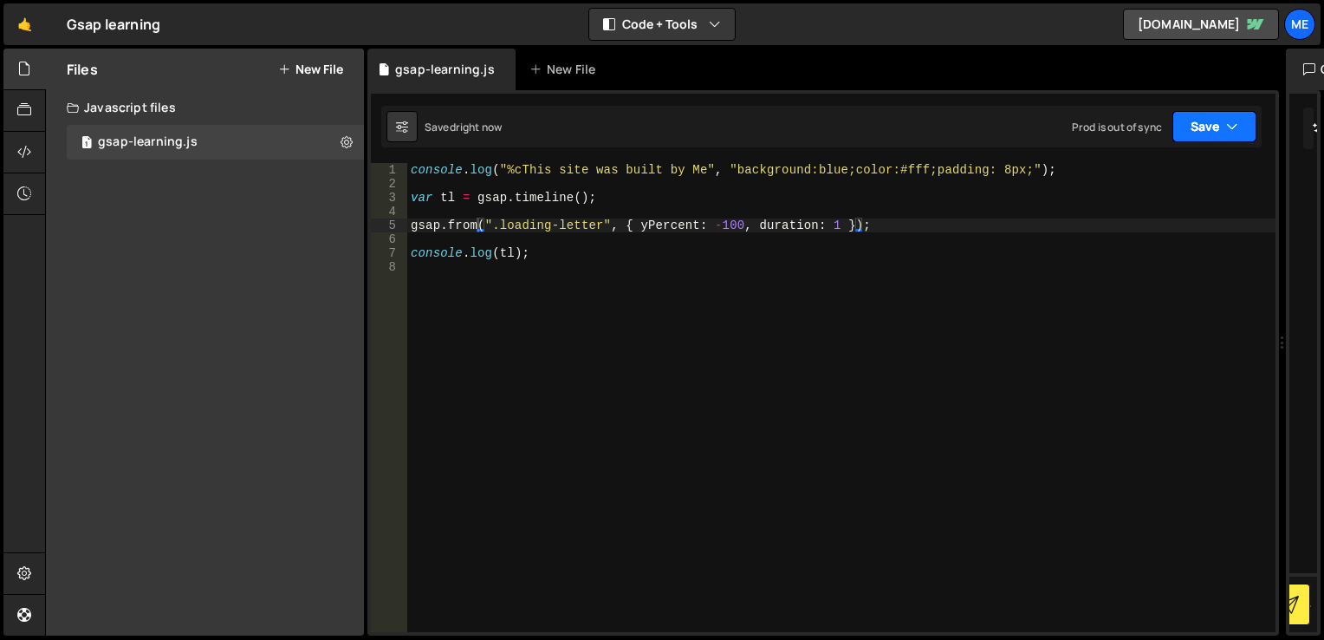
click at [1196, 136] on button "Save" at bounding box center [1215, 126] width 84 height 31
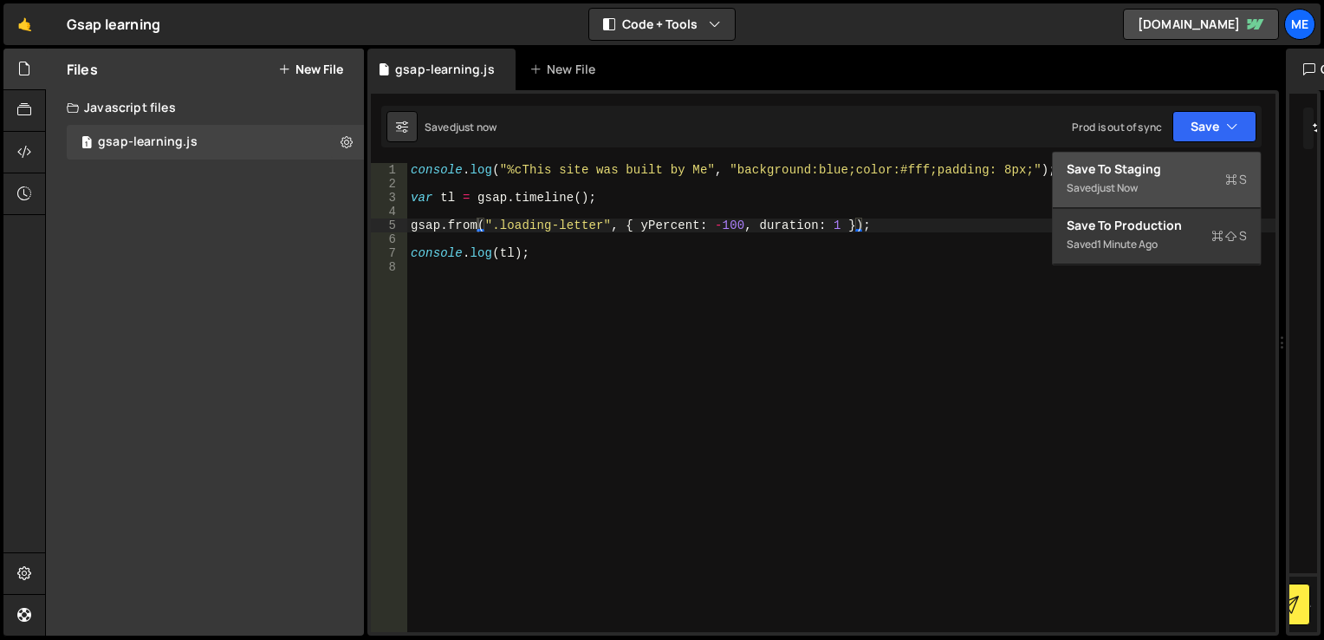
click at [1120, 168] on div "Save to Staging S" at bounding box center [1157, 168] width 180 height 17
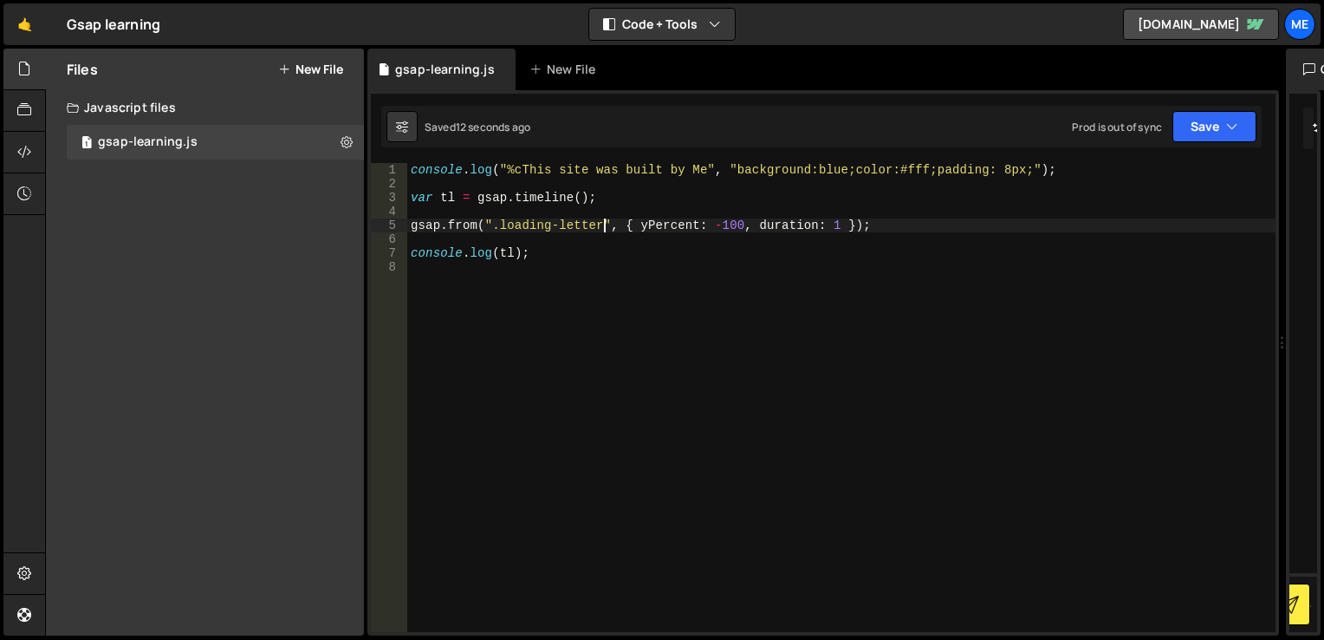
click at [601, 225] on div "console . log ( "%cThis site was built by Me" , "background:blue;color:#fff;pad…" at bounding box center [841, 411] width 868 height 497
click at [676, 220] on div "console . log ( "%cThis site was built by Me" , "background:blue;color:#fff;pad…" at bounding box center [841, 411] width 868 height 497
click at [745, 231] on div "console . log ( "%cThis site was built by Me" , "background:blue;color:#fff;pad…" at bounding box center [841, 411] width 868 height 497
click at [627, 222] on div "console . log ( "%cThis site was built by Me" , "background:blue;color:#fff;pad…" at bounding box center [841, 411] width 868 height 497
type textarea "gsap.from(".loading-letter",{ yPercent: -100, duration: 1 });"
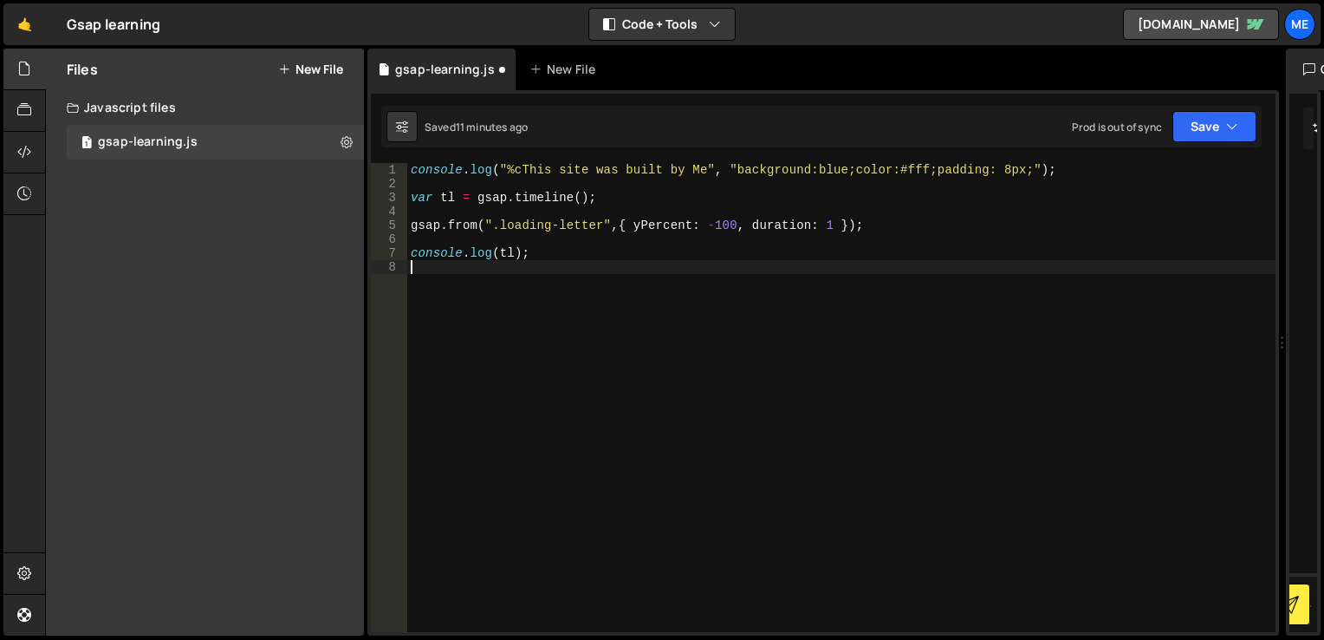
click at [572, 265] on div "console . log ( "%cThis site was built by Me" , "background:blue;color:#fff;pad…" at bounding box center [841, 411] width 868 height 497
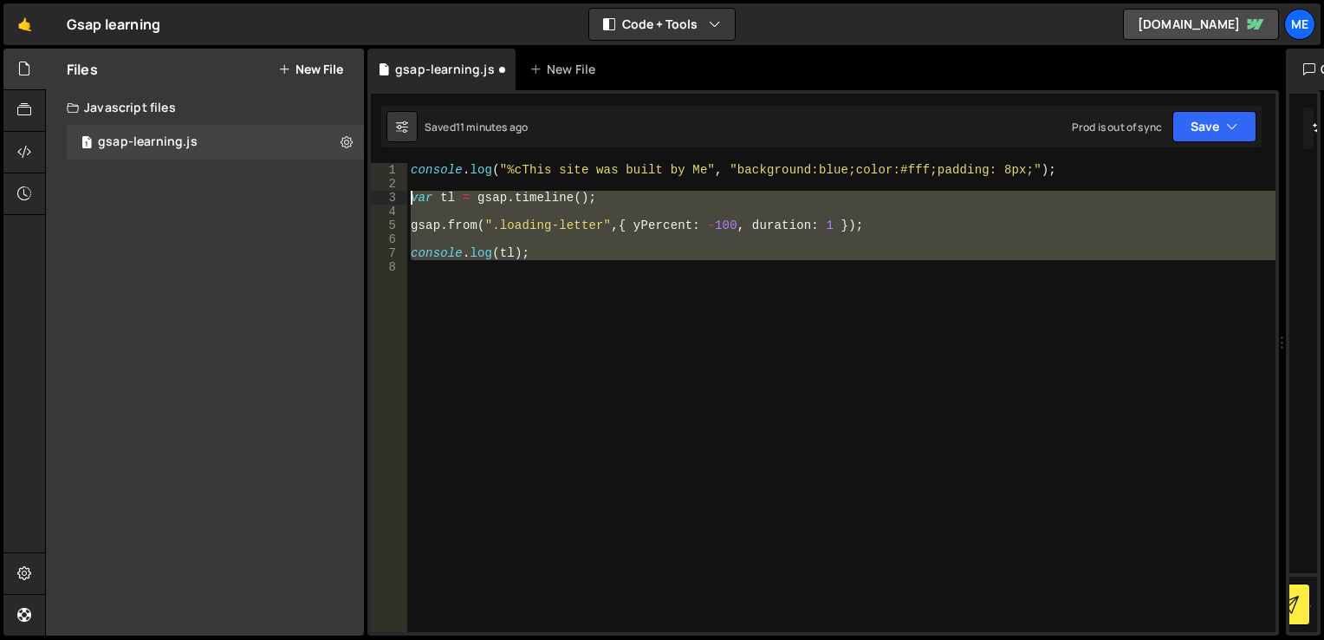
drag, startPoint x: 572, startPoint y: 265, endPoint x: 406, endPoint y: 196, distance: 179.5
click at [406, 196] on div "1 2 3 4 5 6 7 8 console . log ( "%cThis site was built by Me" , "background:blu…" at bounding box center [823, 397] width 905 height 469
paste textarea "}"
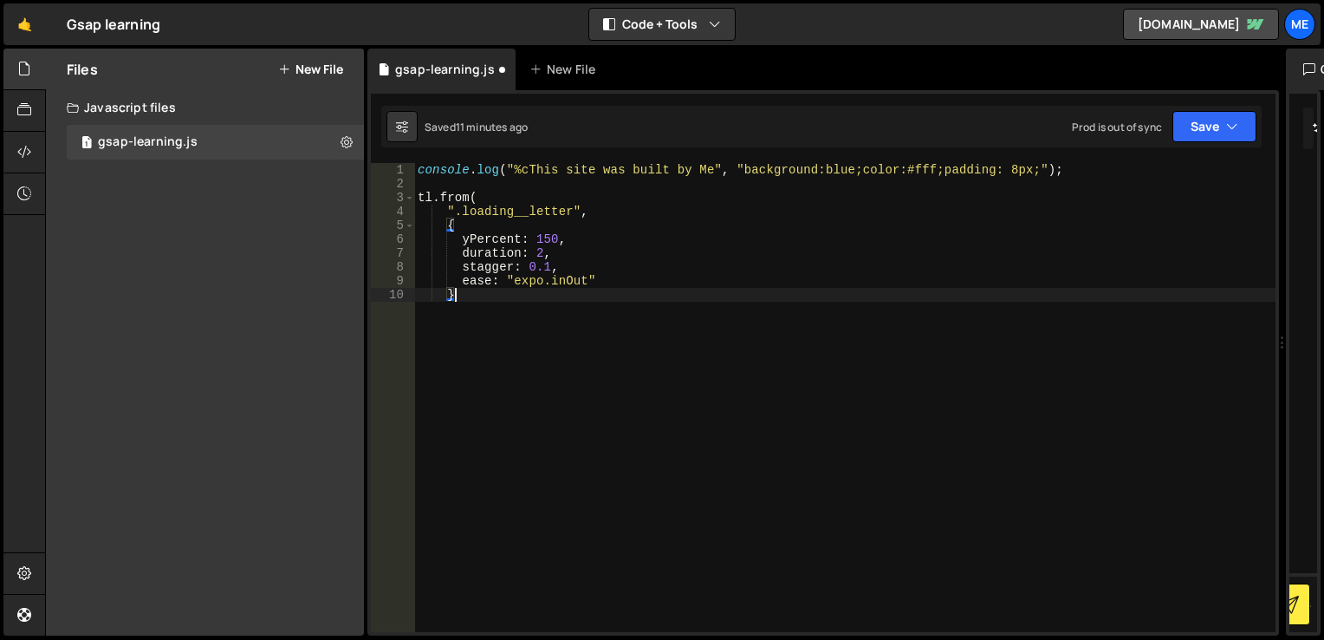
type textarea "console.log(tl);"
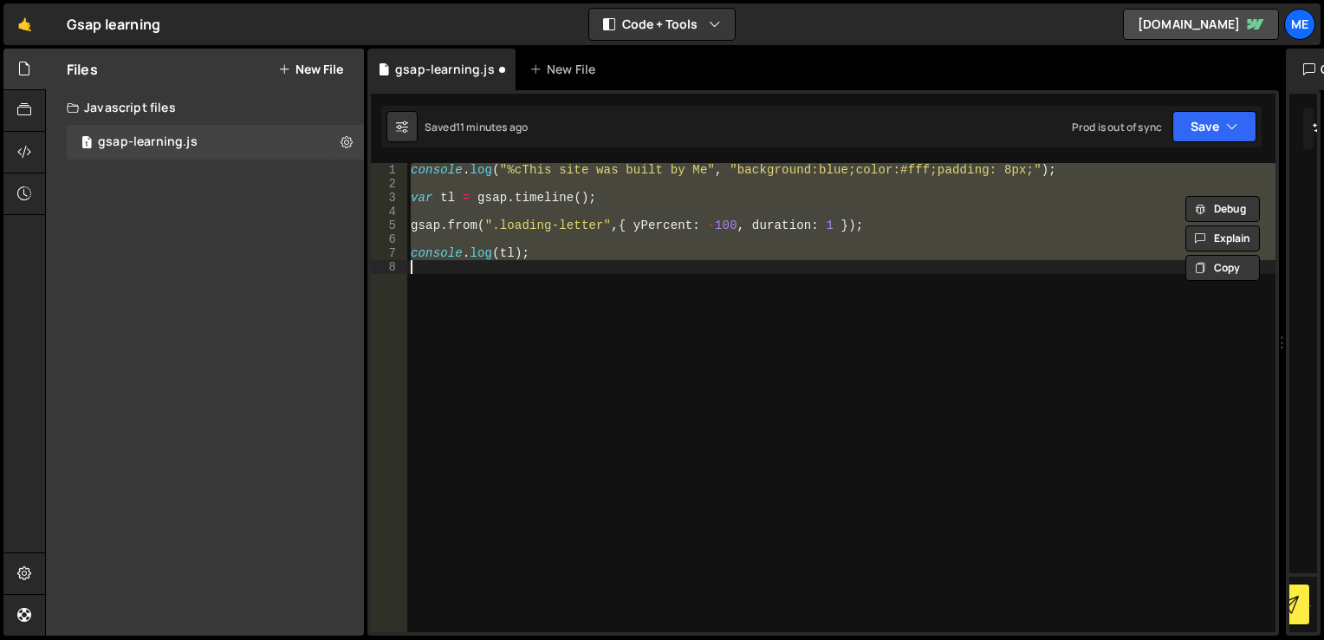
click at [564, 283] on div "console . log ( "%cThis site was built by Me" , "background:blue;color:#fff;pad…" at bounding box center [841, 397] width 868 height 469
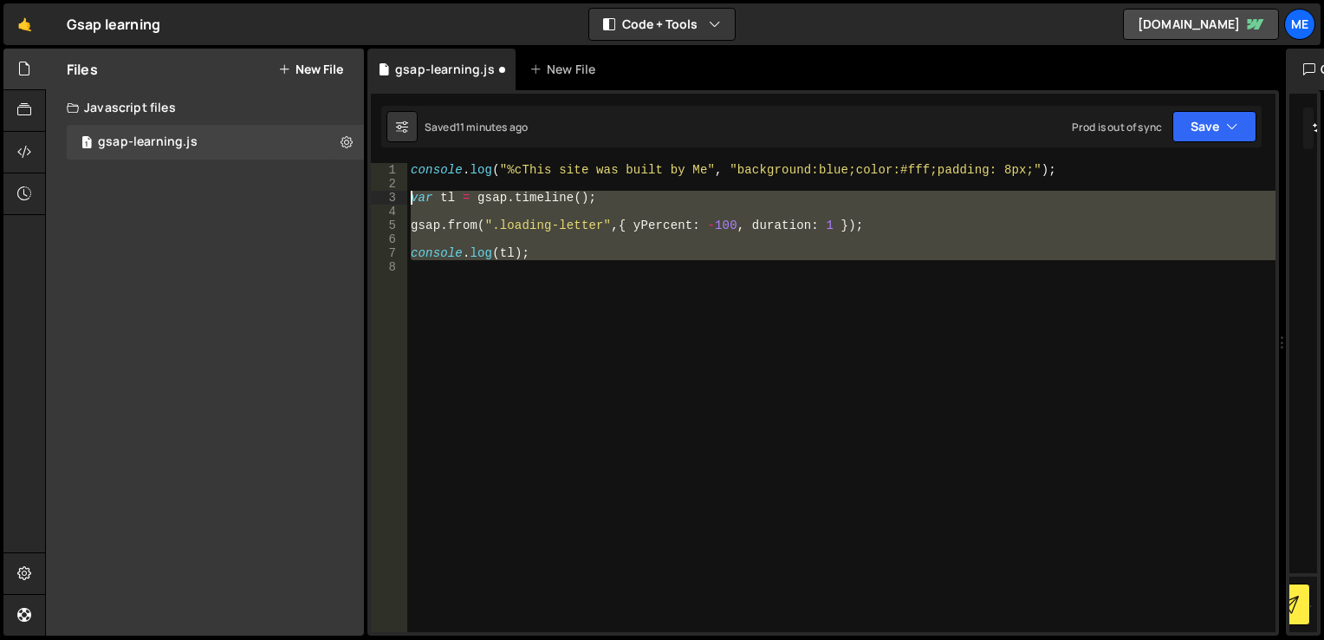
drag, startPoint x: 517, startPoint y: 283, endPoint x: 401, endPoint y: 194, distance: 145.3
click at [401, 194] on div "1 2 3 4 5 6 7 8 console . log ( "%cThis site was built by Me" , "background:blu…" at bounding box center [823, 397] width 905 height 469
paste textarea "},"
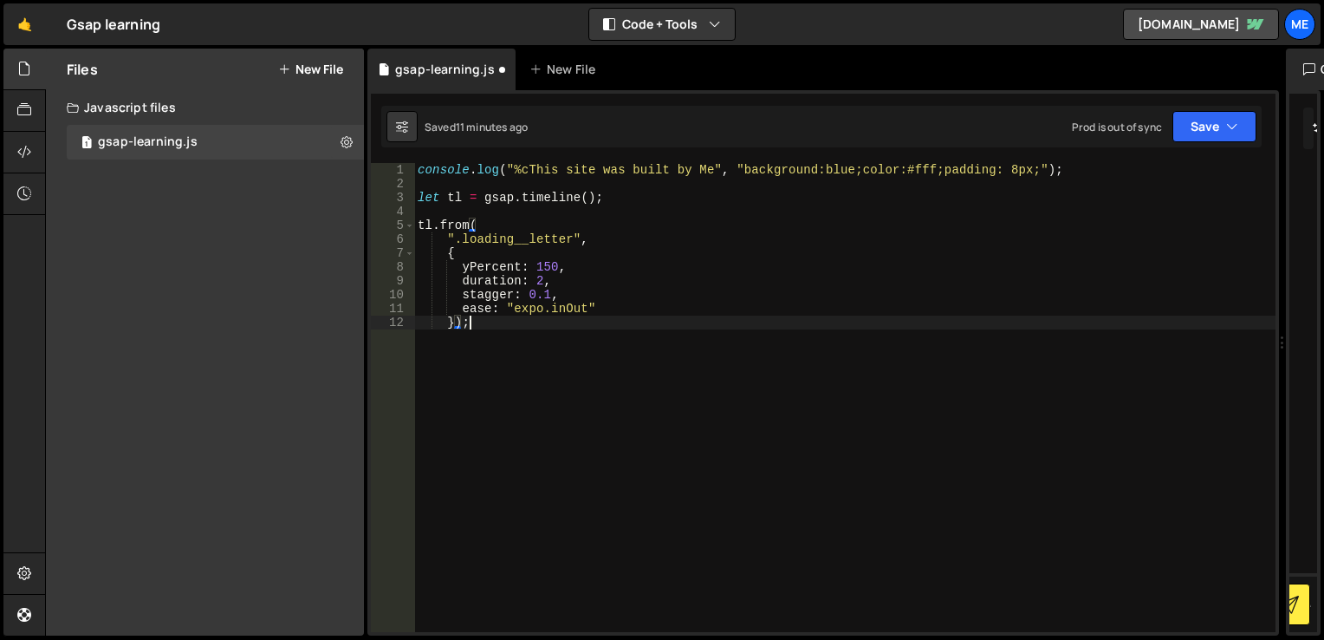
scroll to position [0, 3]
click at [1241, 122] on button "Save" at bounding box center [1215, 126] width 84 height 31
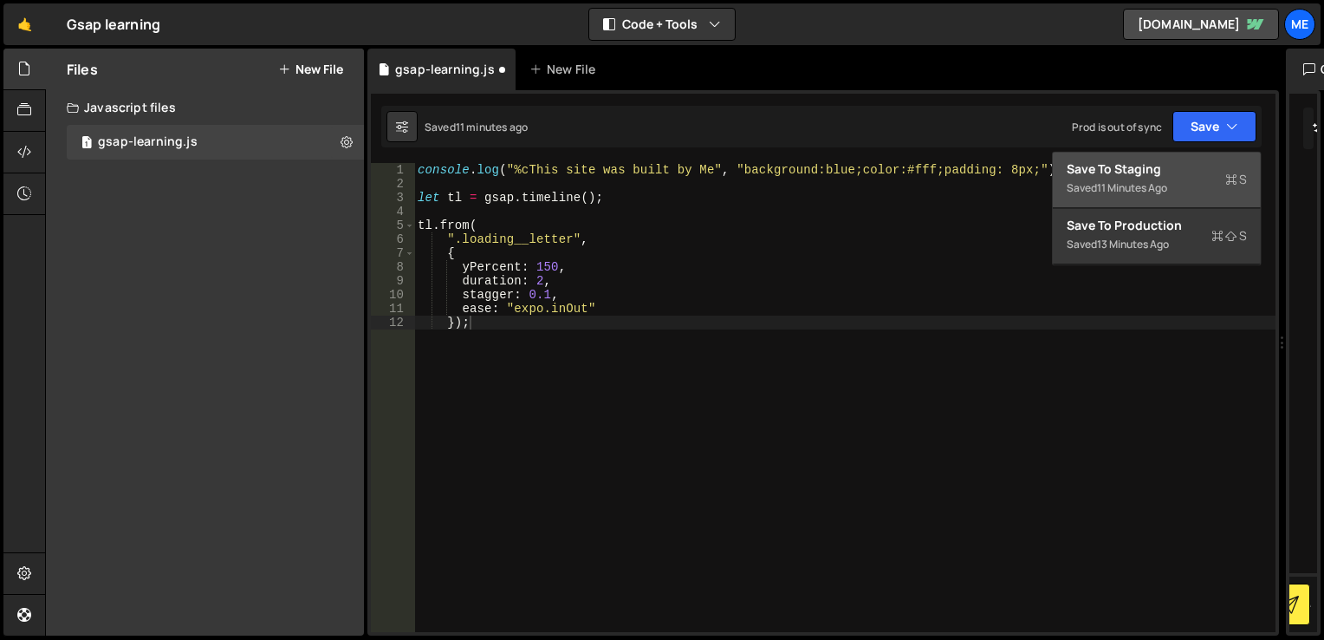
click at [1135, 175] on div "Save to Staging S" at bounding box center [1157, 168] width 180 height 17
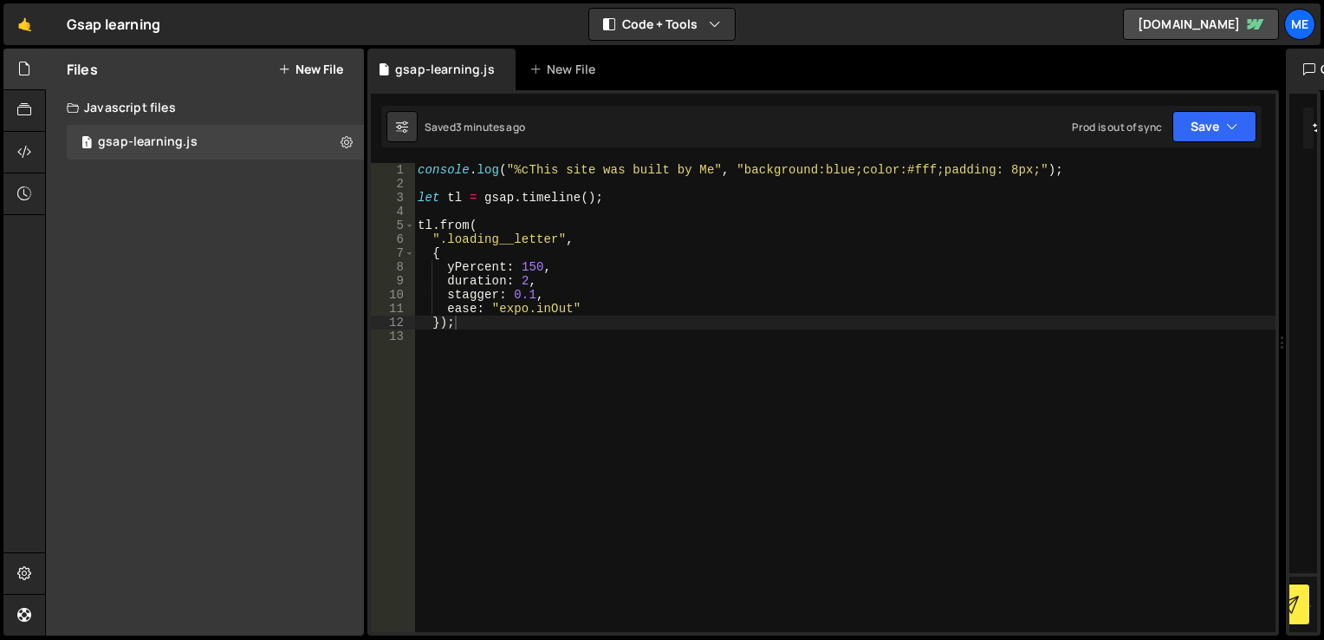
scroll to position [0, 1]
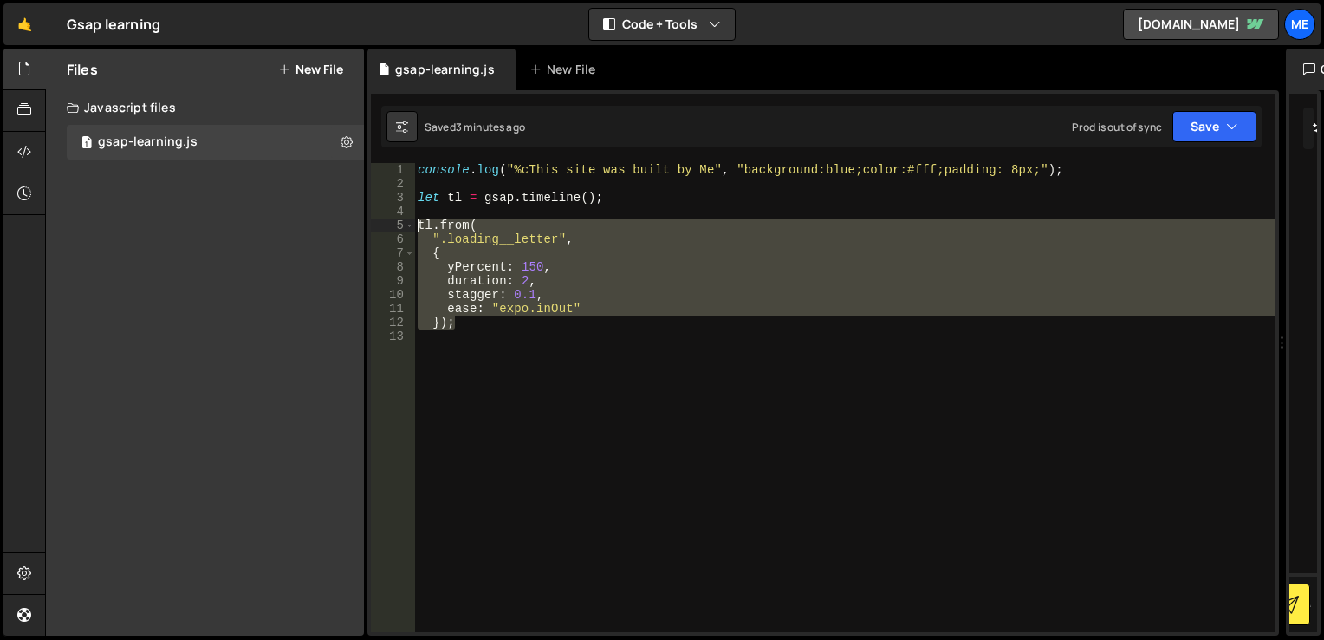
drag, startPoint x: 458, startPoint y: 320, endPoint x: 415, endPoint y: 224, distance: 104.4
click at [415, 224] on div "console . log ( "%cThis site was built by Me" , "background:blue;color:#fff;pad…" at bounding box center [844, 411] width 861 height 497
click at [445, 316] on div "console . log ( "%cThis site was built by Me" , "background:blue;color:#fff;pad…" at bounding box center [844, 397] width 861 height 469
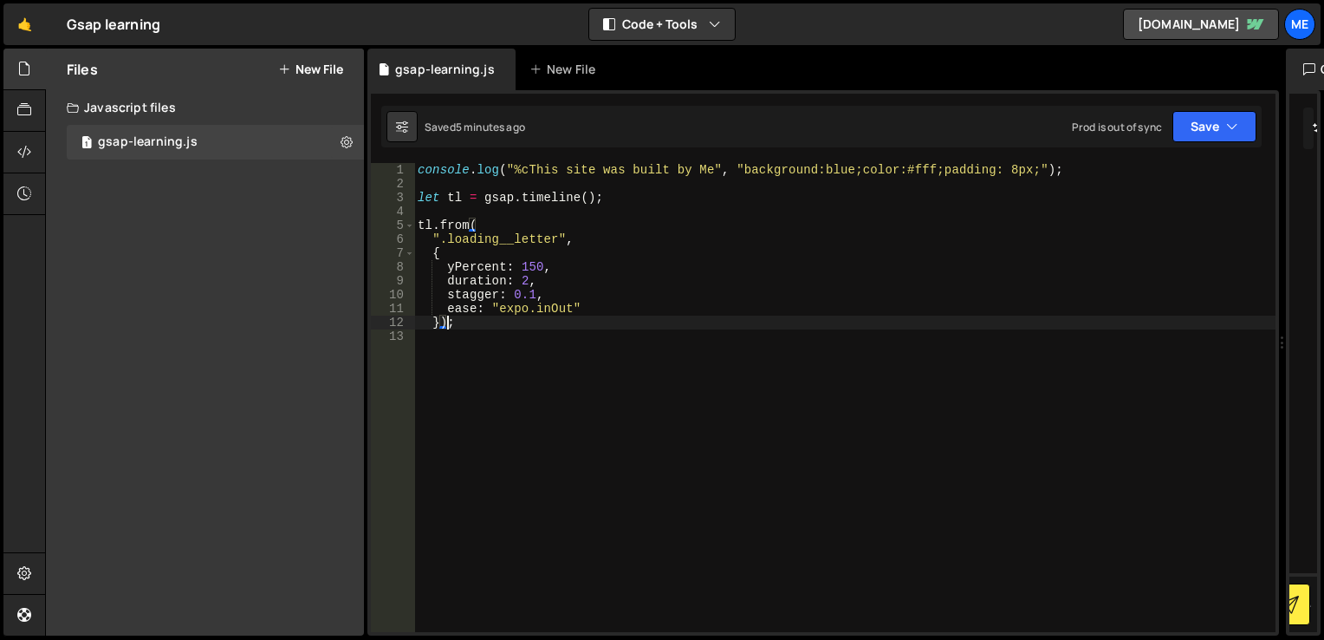
click at [555, 287] on div "console . log ( "%cThis site was built by Me" , "background:blue;color:#fff;pad…" at bounding box center [844, 411] width 861 height 497
click at [446, 250] on div "console . log ( "%cThis site was built by Me" , "background:blue;color:#fff;pad…" at bounding box center [844, 411] width 861 height 497
click at [445, 320] on div "console . log ( "%cThis site was built by Me" , "background:blue;color:#fff;pad…" at bounding box center [844, 411] width 861 height 497
type textarea ";"
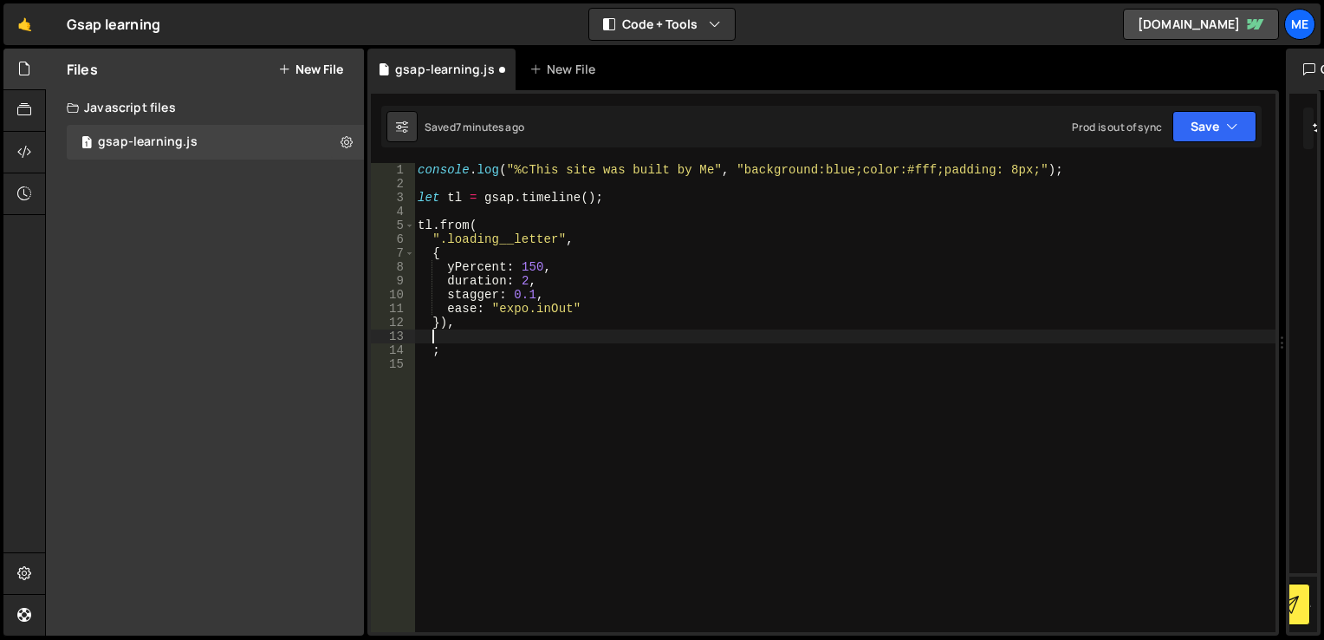
click at [457, 331] on div "console . log ( "%cThis site was built by Me" , "background:blue;color:#fff;pad…" at bounding box center [844, 411] width 861 height 497
click at [454, 328] on div "console . log ( "%cThis site was built by Me" , "background:blue;color:#fff;pad…" at bounding box center [844, 411] width 861 height 497
type textarea "})"
type textarea ".to(".loading__letter", {})"
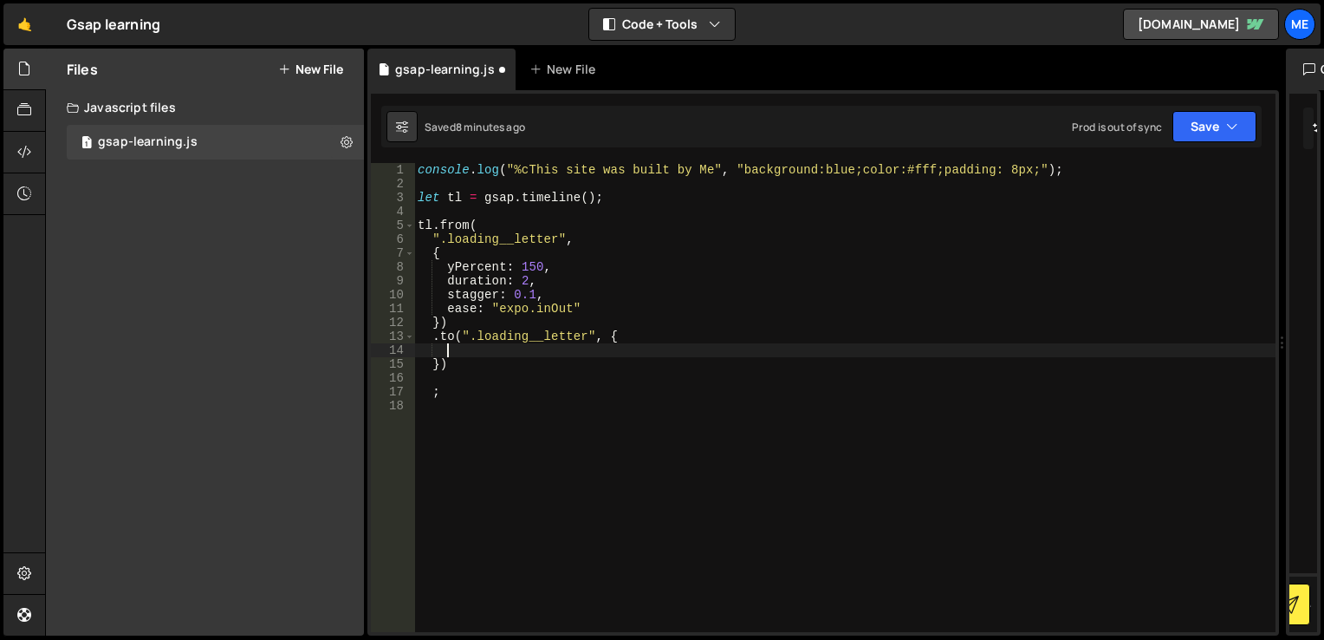
scroll to position [0, 0]
type textarea "});"
click at [453, 266] on div "console . log ( "%cThis site was built by Me" , "background:blue;color:#fff;pad…" at bounding box center [844, 411] width 861 height 497
type textarea "yPercent: 150,"
click at [452, 266] on div "console . log ( "%cThis site was built by Me" , "background:blue;color:#fff;pad…" at bounding box center [844, 397] width 861 height 469
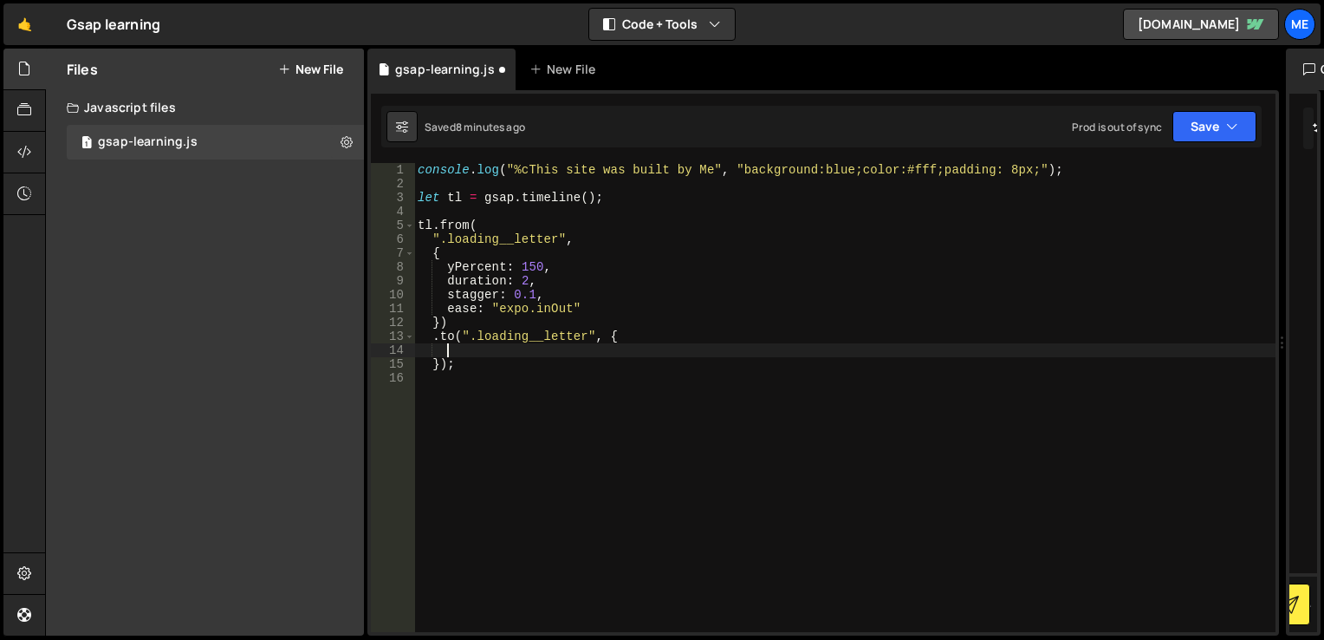
click at [472, 354] on div "console . log ( "%cThis site was built by Me" , "background:blue;color:#fff;pad…" at bounding box center [844, 411] width 861 height 497
type textarea "});"
click at [465, 352] on div "console . log ( "%cThis site was built by Me" , "background:blue;color:#fff;pad…" at bounding box center [844, 411] width 861 height 497
click at [610, 340] on div "console . log ( "%cThis site was built by Me" , "background:blue;color:#fff;pad…" at bounding box center [844, 411] width 861 height 497
type textarea "{"
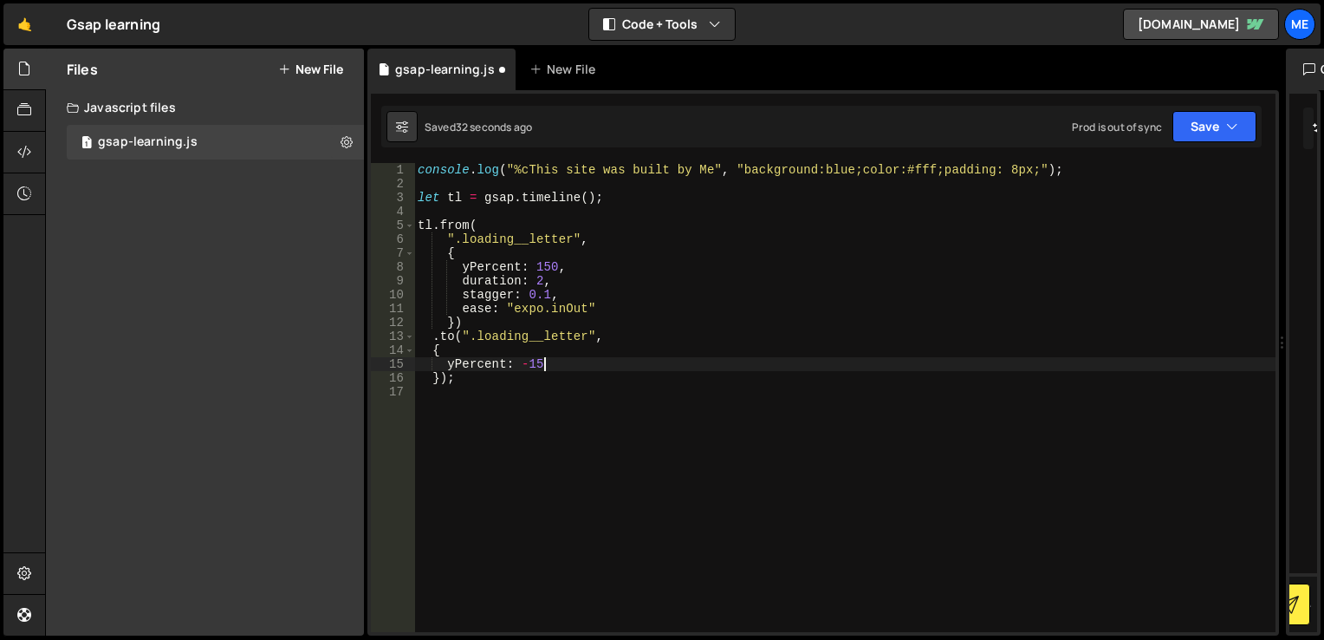
scroll to position [0, 9]
type textarea "yPercent: -150,"
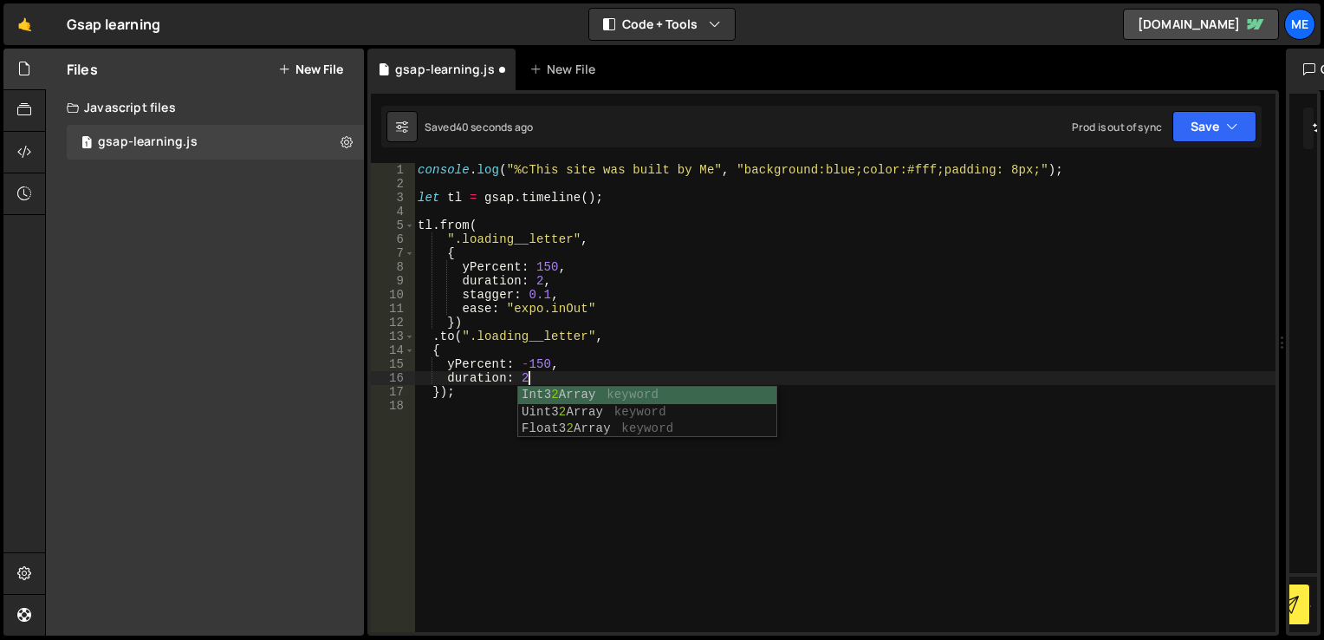
type textarea "duration: 2,"
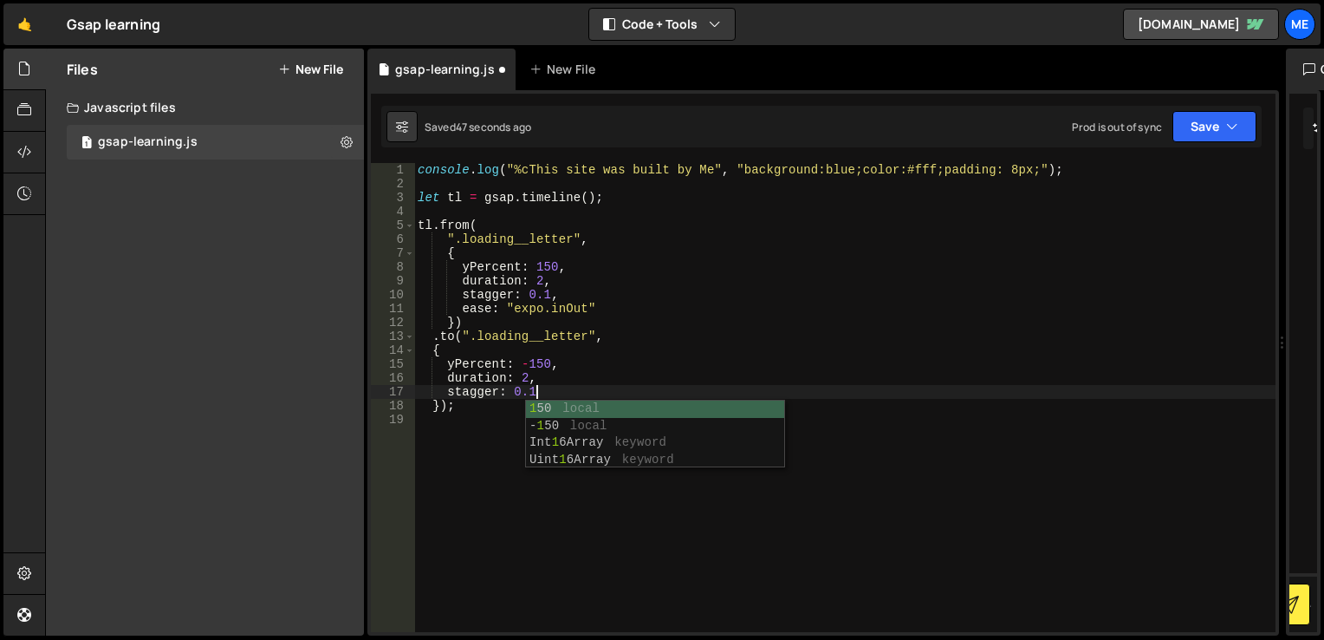
type textarea "stagger: 0.1,"
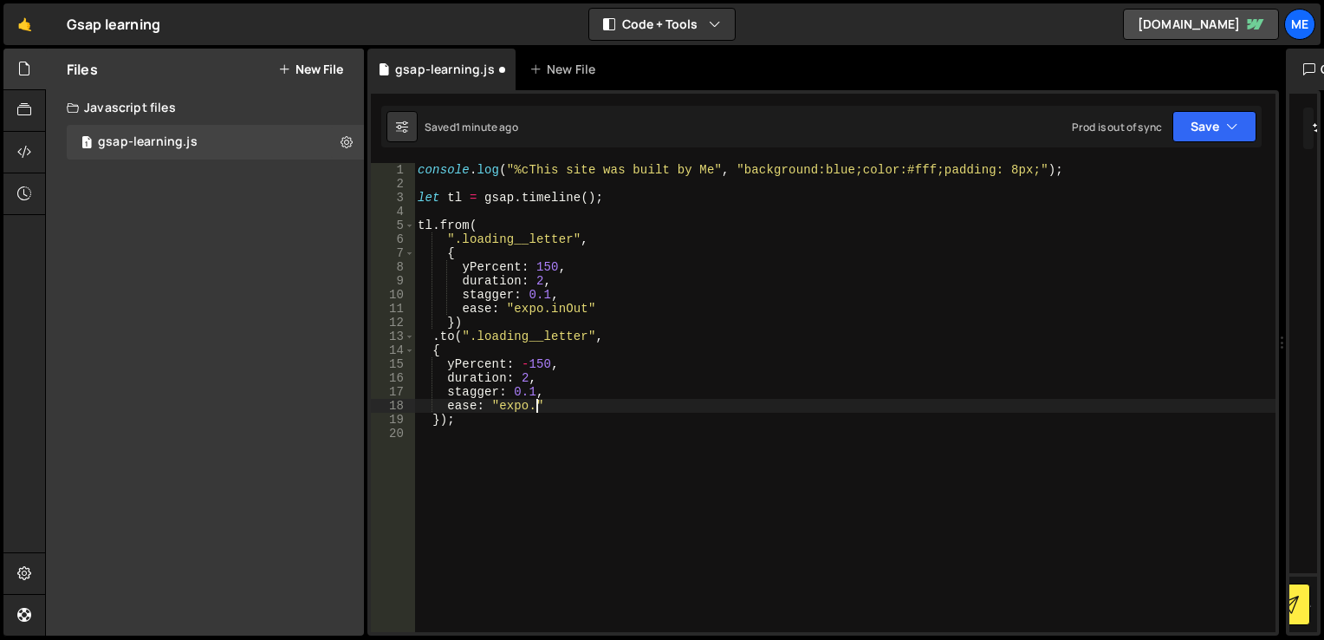
scroll to position [0, 9]
type textarea "ease: "expo.outIn""
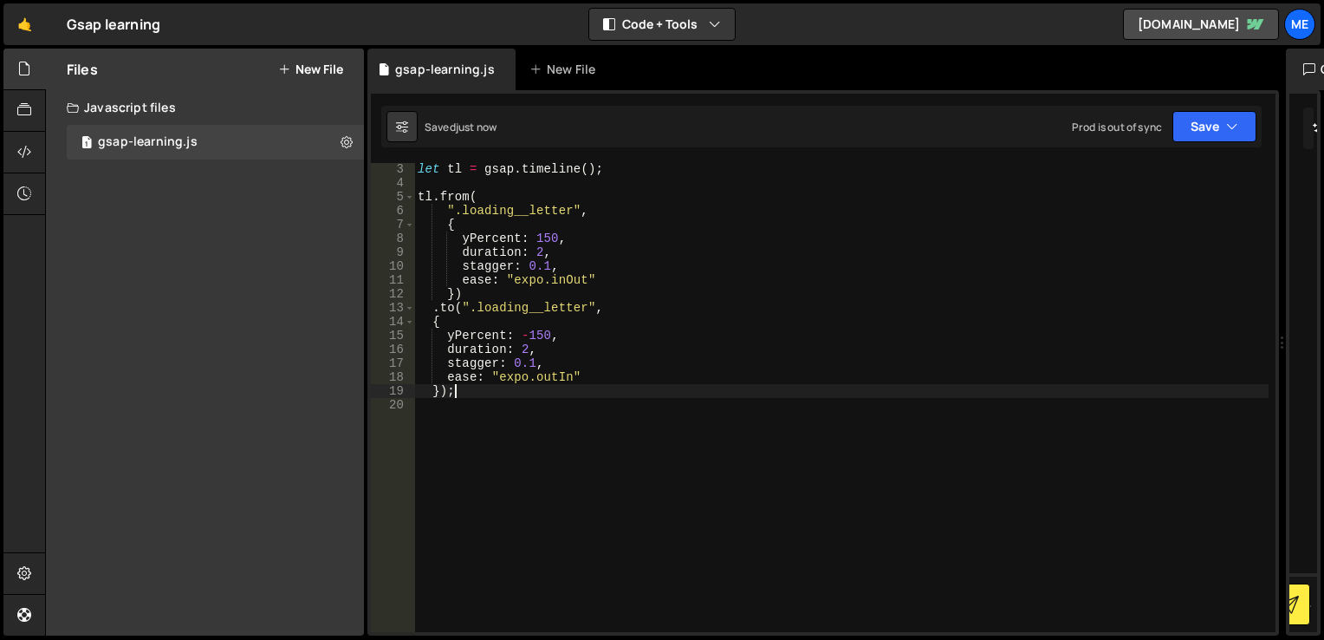
type textarea "});"
